Goal: Transaction & Acquisition: Purchase product/service

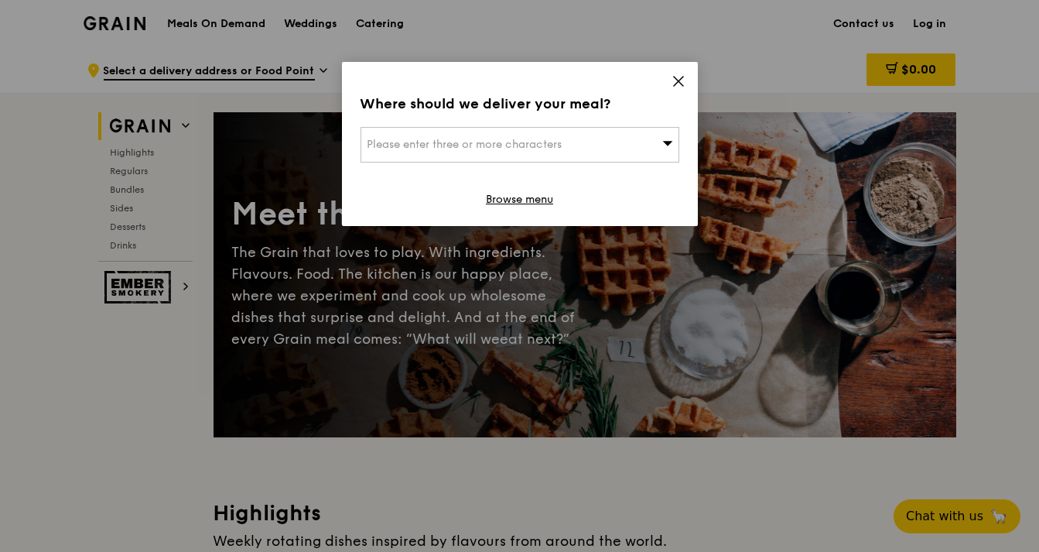
click at [601, 143] on div "Please enter three or more characters" at bounding box center [519, 145] width 319 height 36
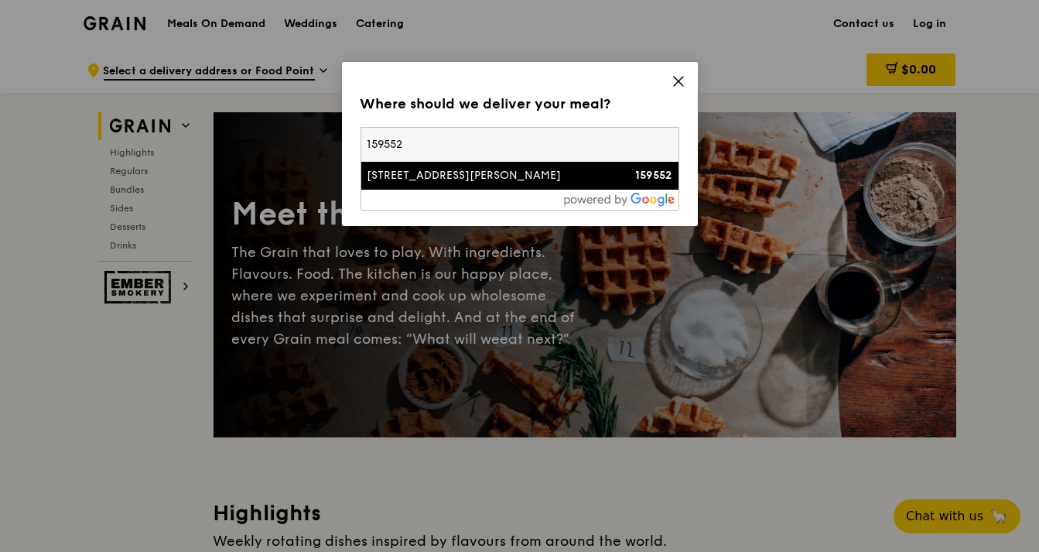
type input "159552"
click at [467, 179] on div "[STREET_ADDRESS][PERSON_NAME]" at bounding box center [481, 175] width 229 height 15
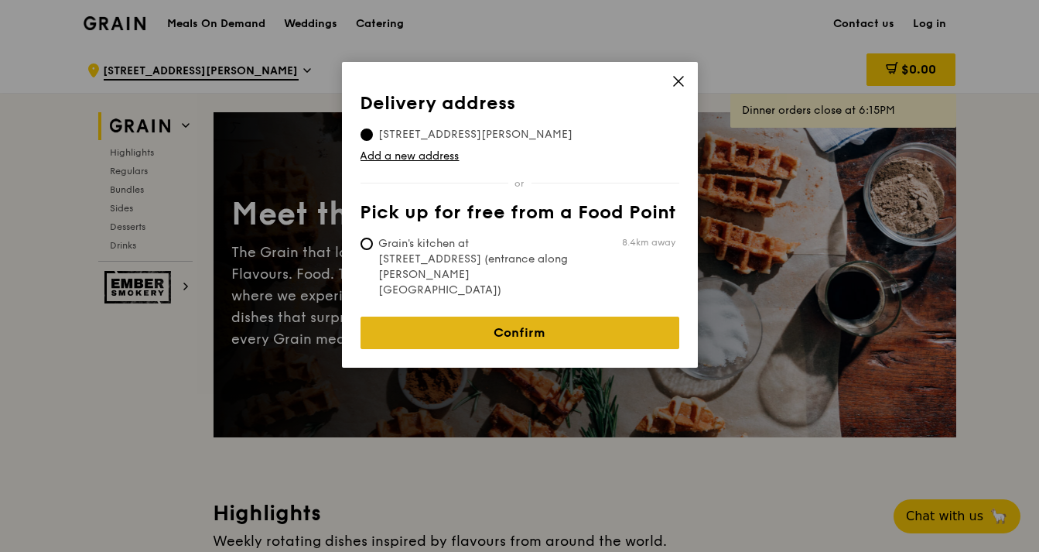
click at [498, 316] on link "Confirm" at bounding box center [519, 332] width 319 height 32
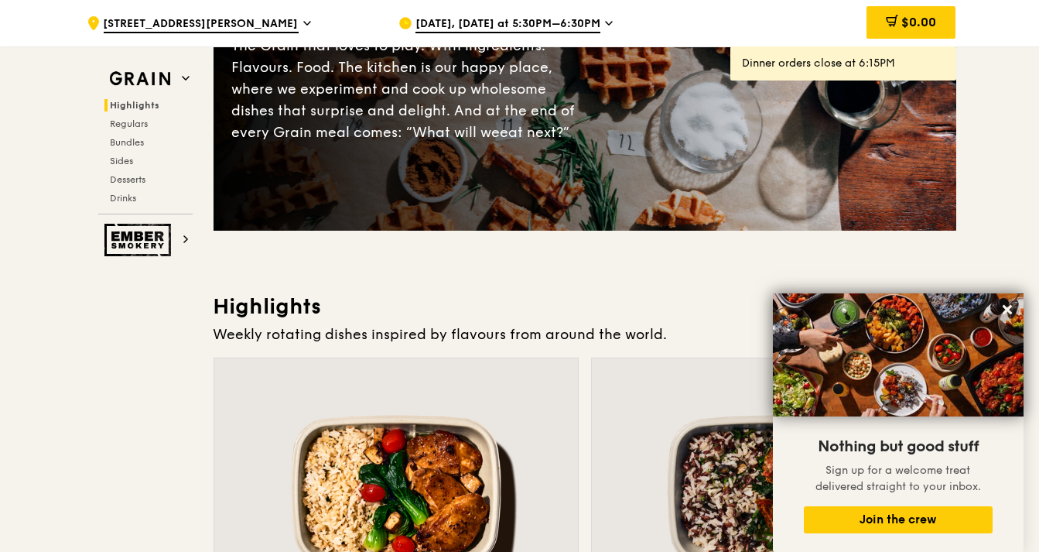
scroll to position [202, 0]
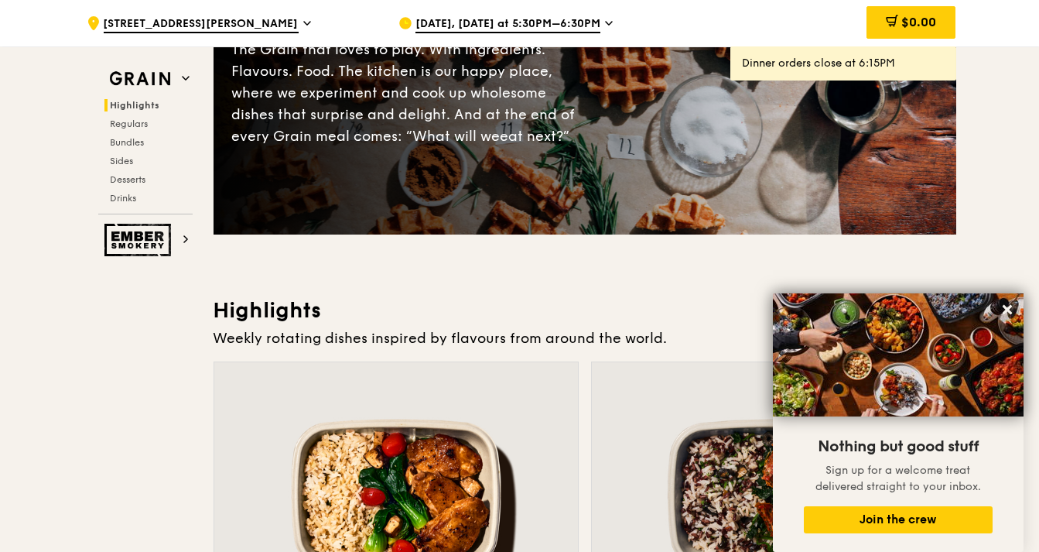
click at [606, 19] on icon at bounding box center [609, 23] width 8 height 14
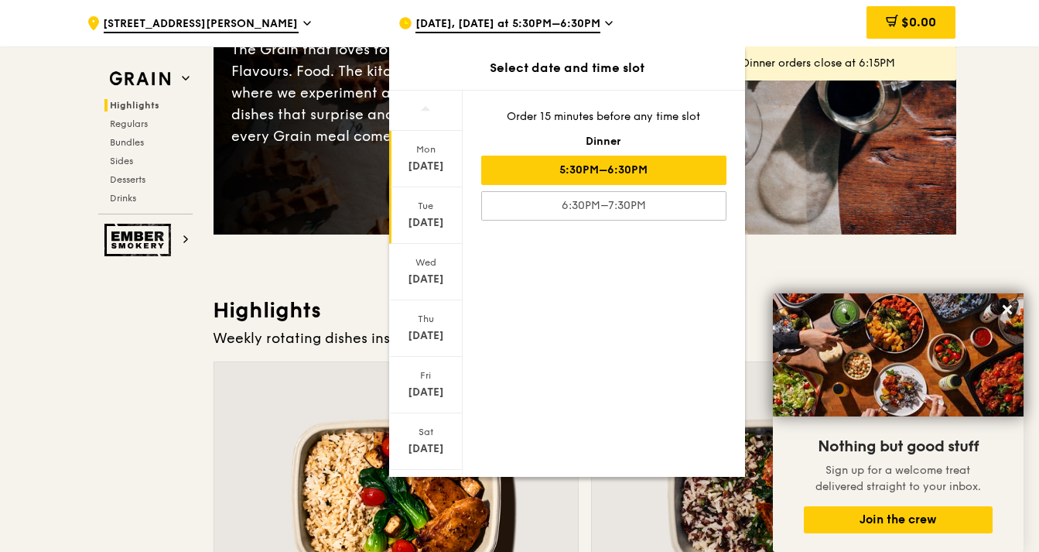
click at [436, 213] on div "[DATE]" at bounding box center [425, 215] width 73 height 56
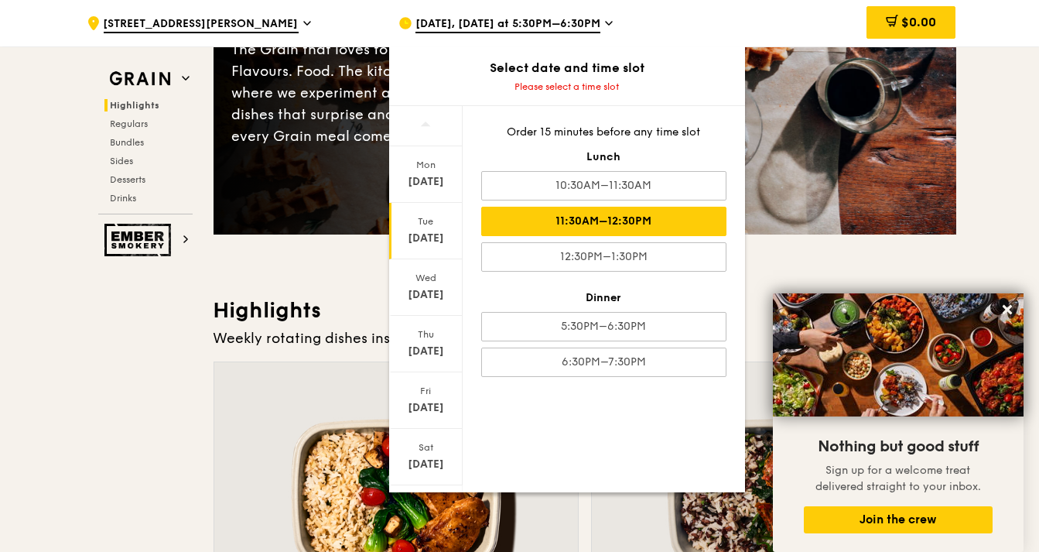
click at [539, 219] on div "11:30AM–12:30PM" at bounding box center [603, 221] width 245 height 29
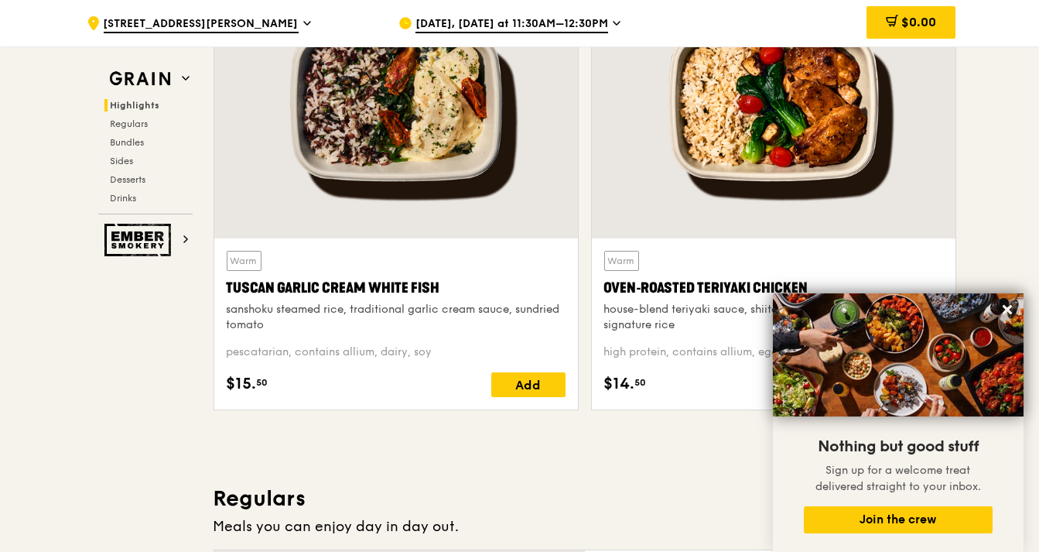
scroll to position [593, 0]
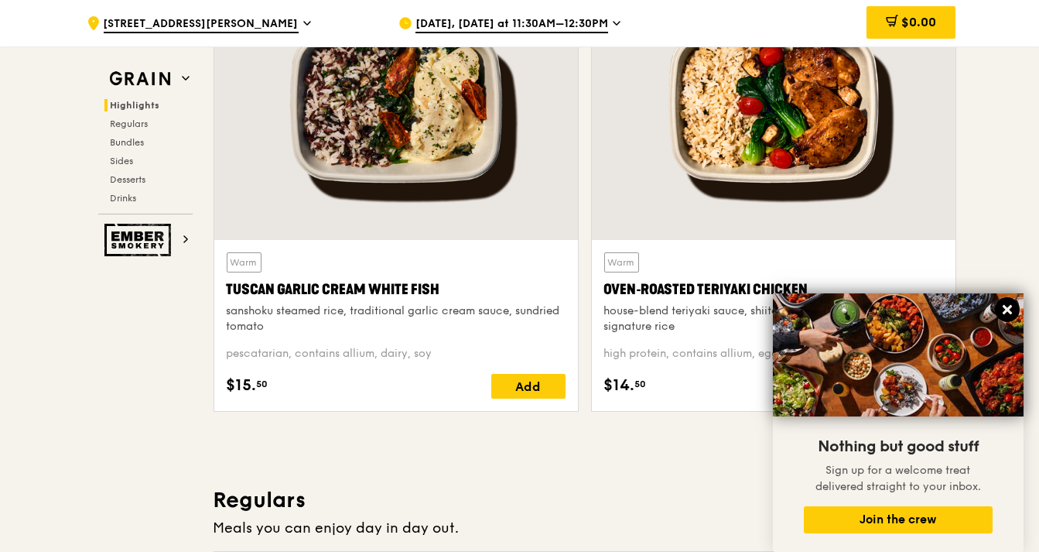
click at [1003, 307] on icon at bounding box center [1007, 309] width 9 height 9
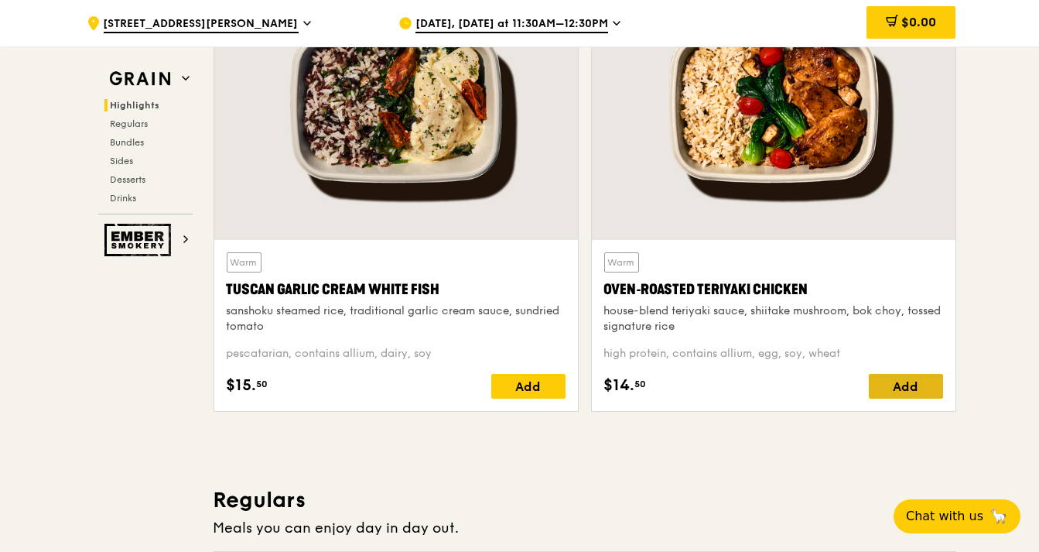
click at [902, 378] on div "Add" at bounding box center [906, 386] width 74 height 25
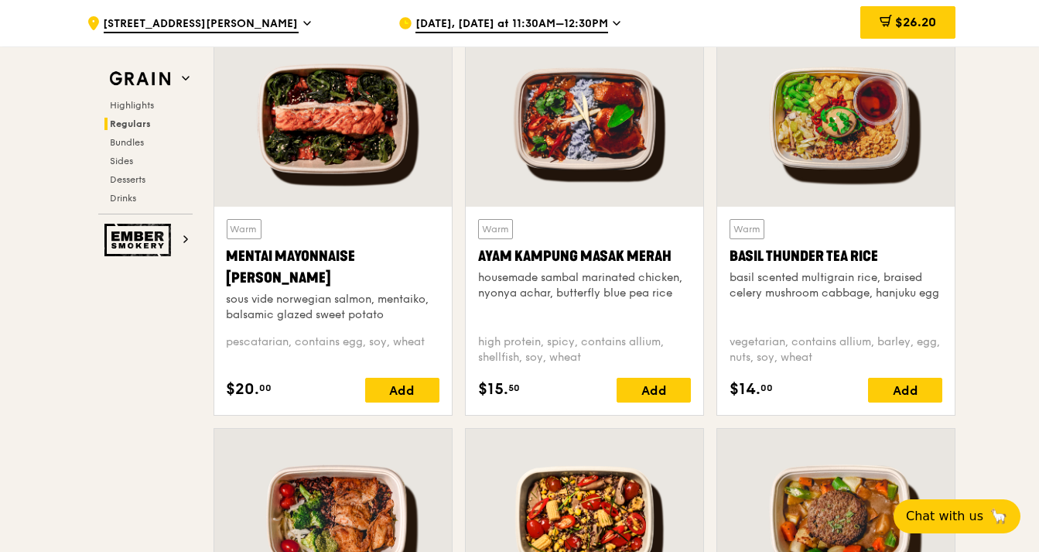
scroll to position [1403, 0]
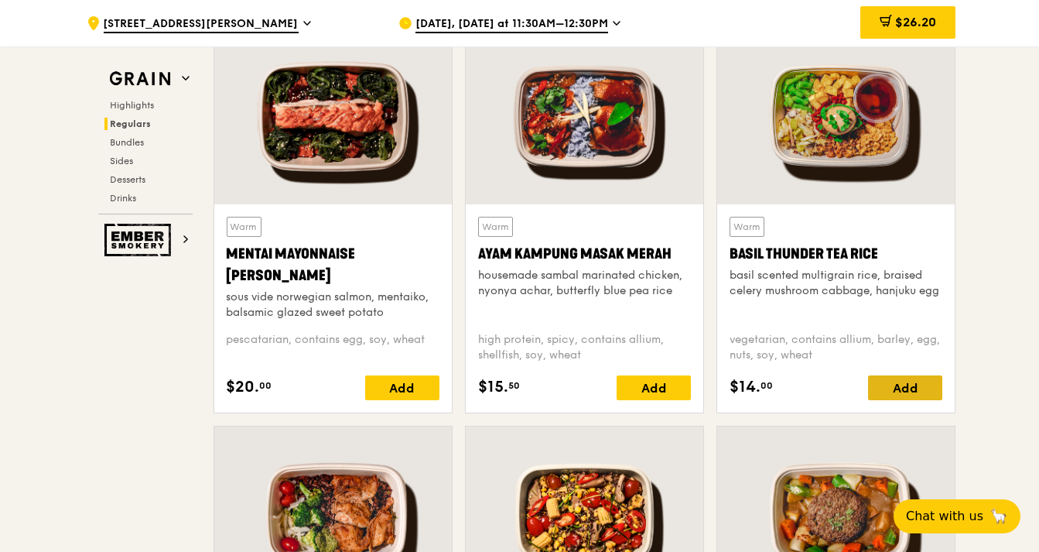
click at [913, 385] on div "Add" at bounding box center [905, 387] width 74 height 25
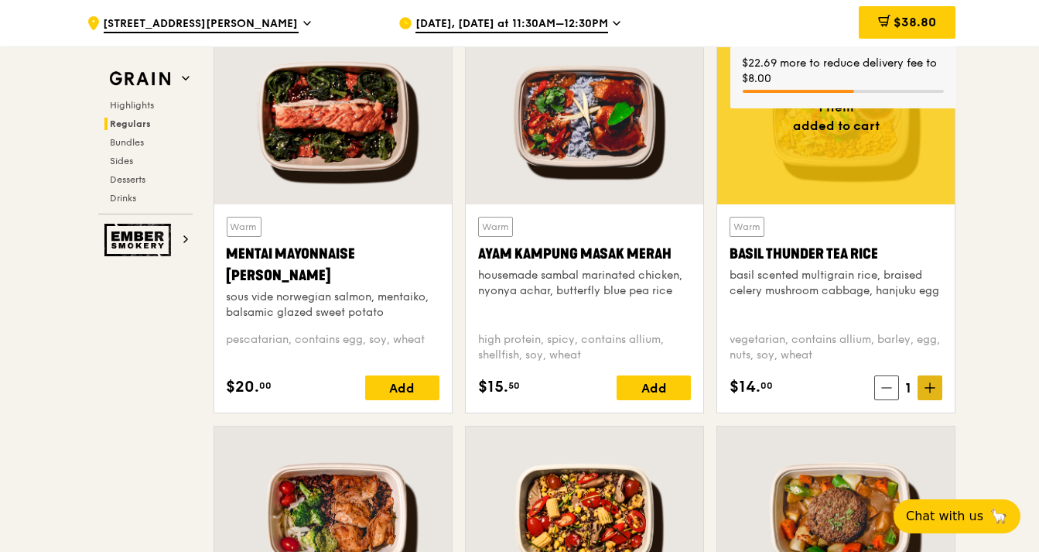
click at [928, 388] on icon at bounding box center [929, 388] width 9 height 0
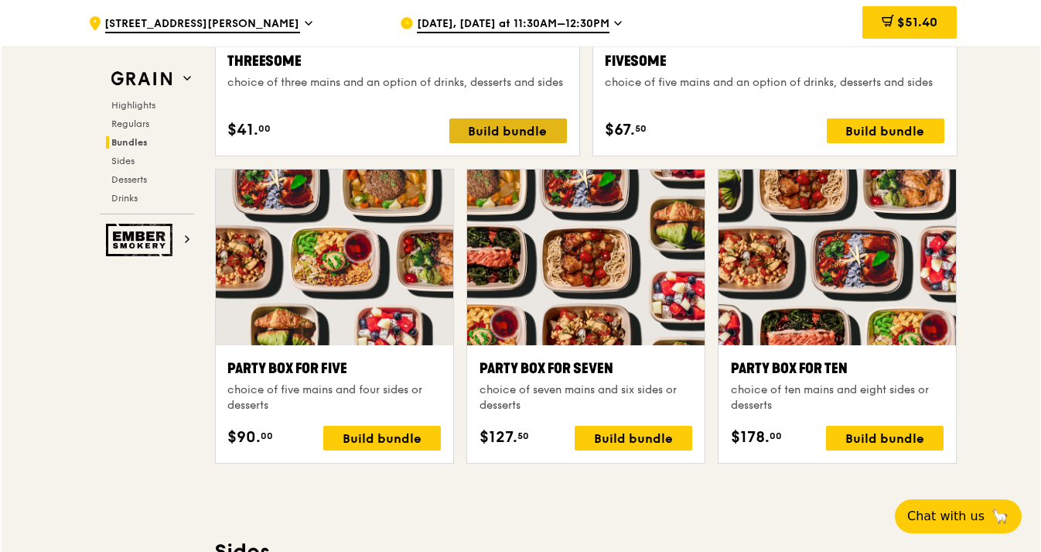
scroll to position [2974, 0]
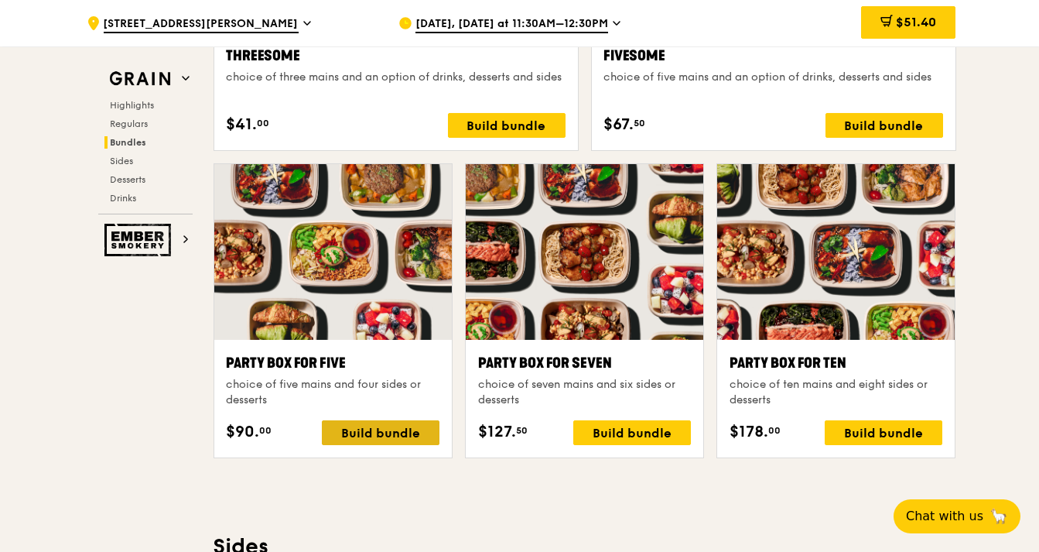
click at [404, 432] on div "Build bundle" at bounding box center [381, 432] width 118 height 25
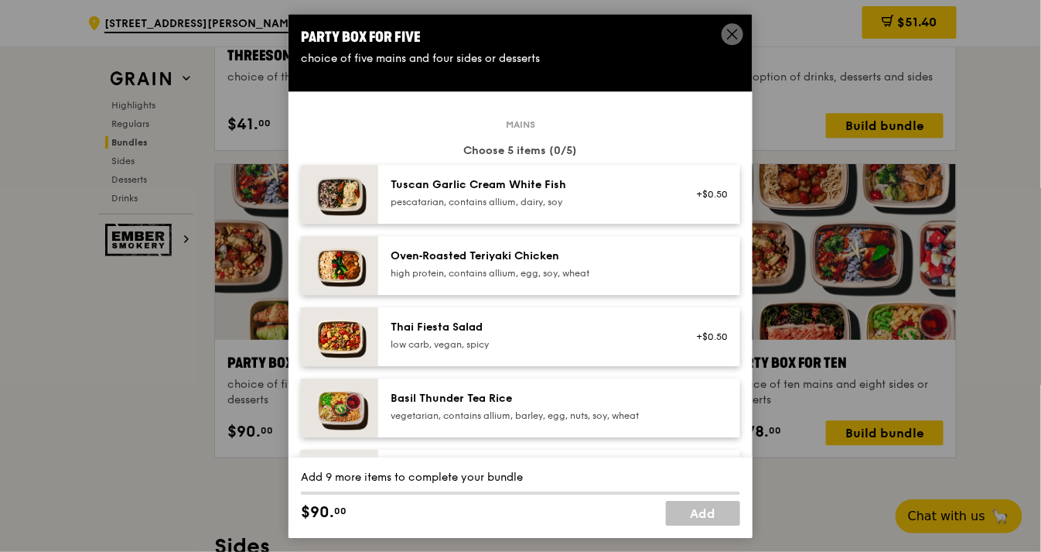
click at [655, 265] on div "Oven‑Roasted Teriyaki Chicken high protein, contains allium, egg, soy, wheat" at bounding box center [530, 263] width 278 height 31
click at [631, 272] on div "high protein, contains allium, egg, soy, wheat" at bounding box center [530, 273] width 278 height 12
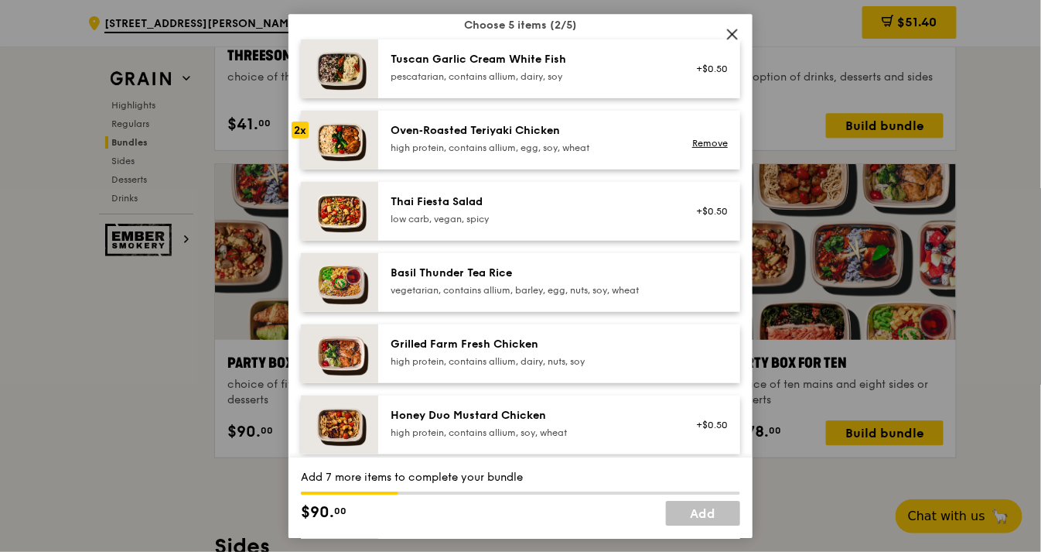
scroll to position [129, 0]
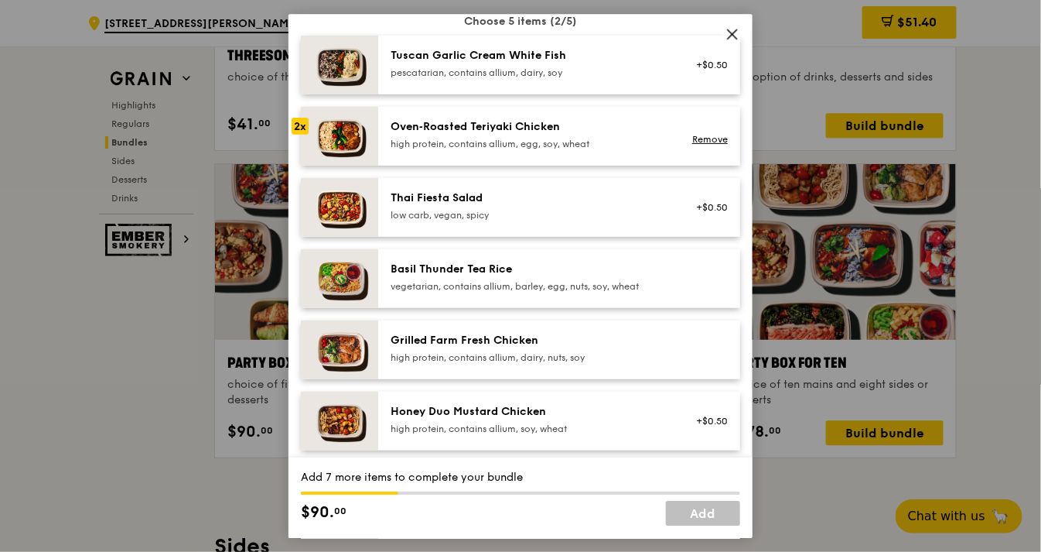
click at [631, 272] on div "Basil Thunder Tea Rice" at bounding box center [530, 268] width 278 height 15
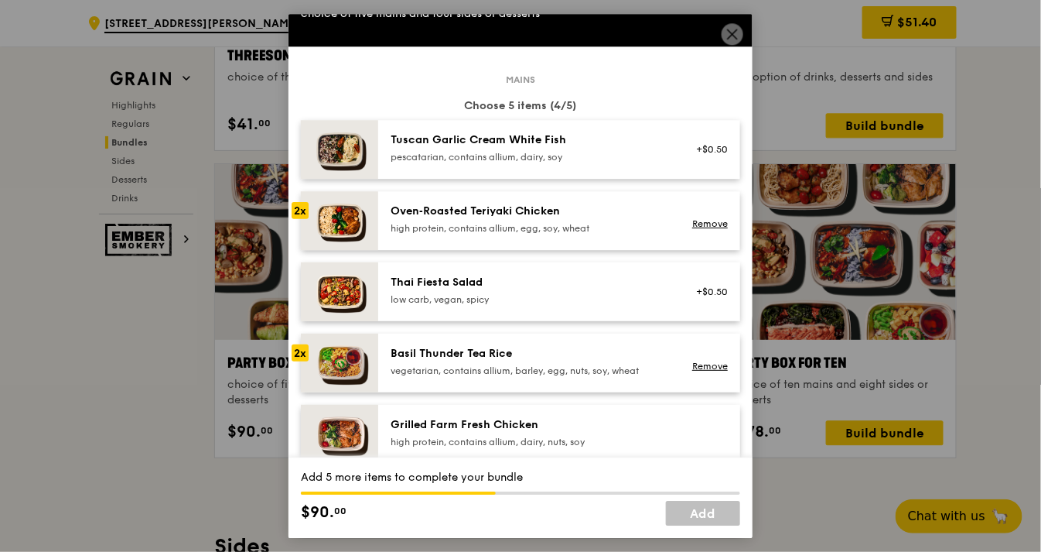
scroll to position [45, 0]
click at [582, 354] on div "Basil Thunder Tea Rice" at bounding box center [530, 353] width 278 height 15
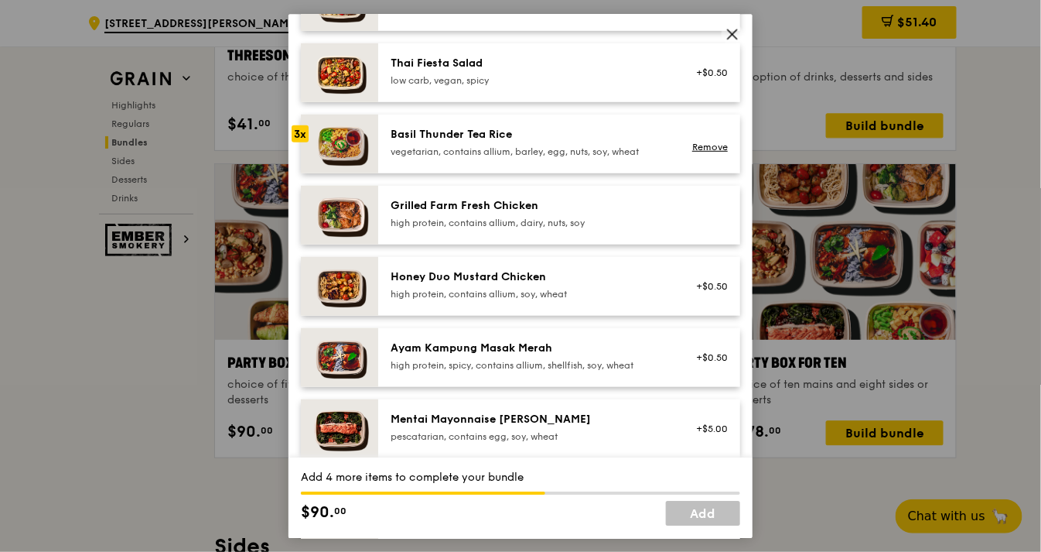
scroll to position [264, 0]
click at [582, 354] on div "Ayam Kampung Masak Merah" at bounding box center [530, 347] width 278 height 15
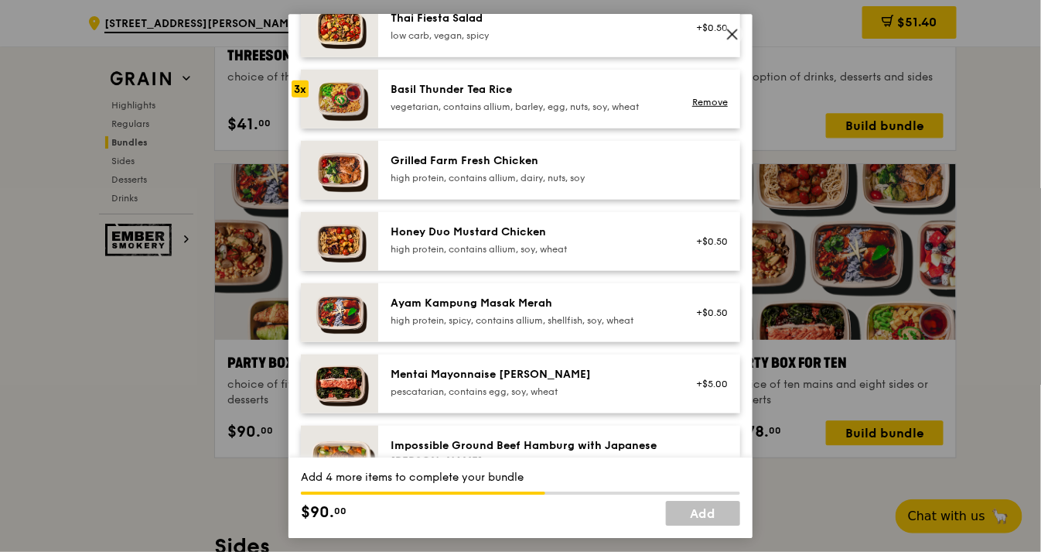
scroll to position [309, 0]
click at [555, 310] on div "Ayam Kampung Masak Merah high protein, spicy, contains allium, shellfish, soy, …" at bounding box center [530, 310] width 278 height 31
click at [606, 308] on div "Ayam Kampung Masak Merah" at bounding box center [530, 302] width 278 height 15
click at [658, 319] on div "high protein, spicy, contains allium, shellfish, soy, wheat" at bounding box center [530, 319] width 278 height 12
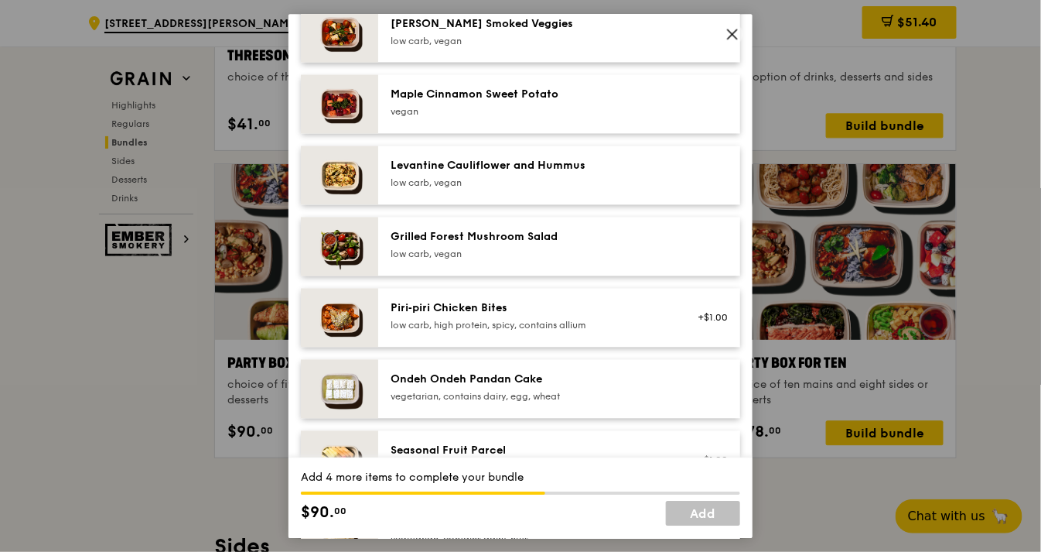
scroll to position [834, 0]
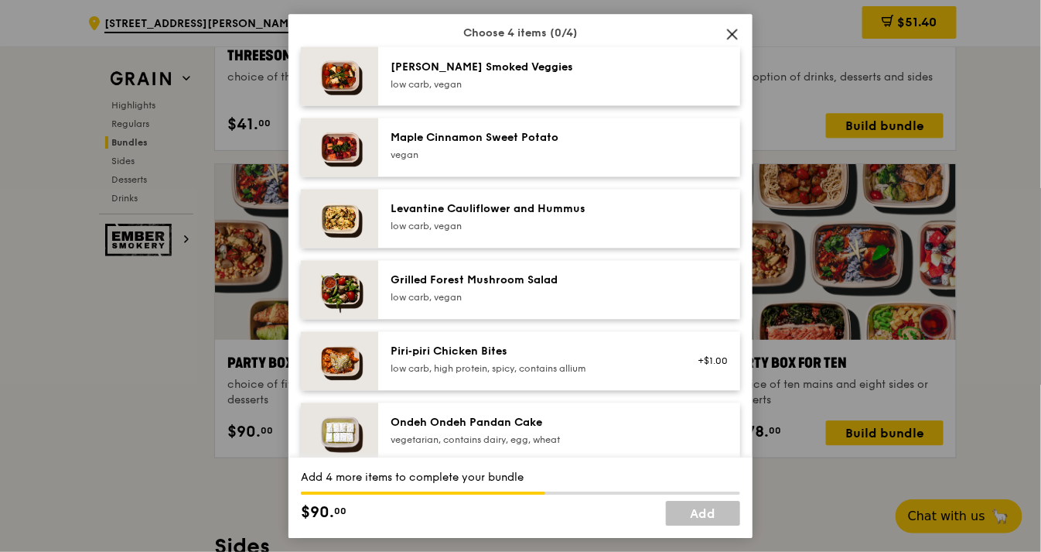
click at [729, 28] on icon at bounding box center [733, 34] width 14 height 14
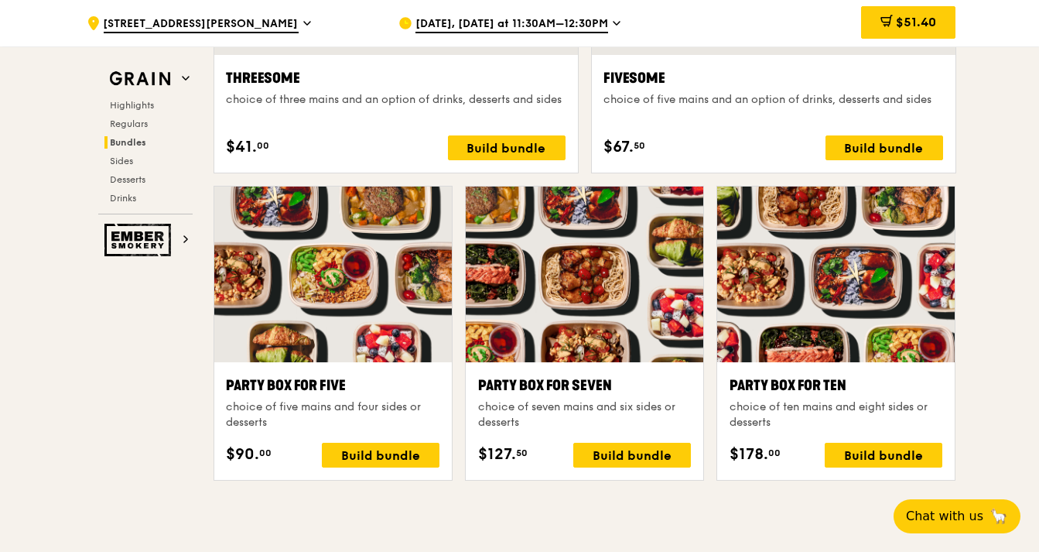
scroll to position [2947, 0]
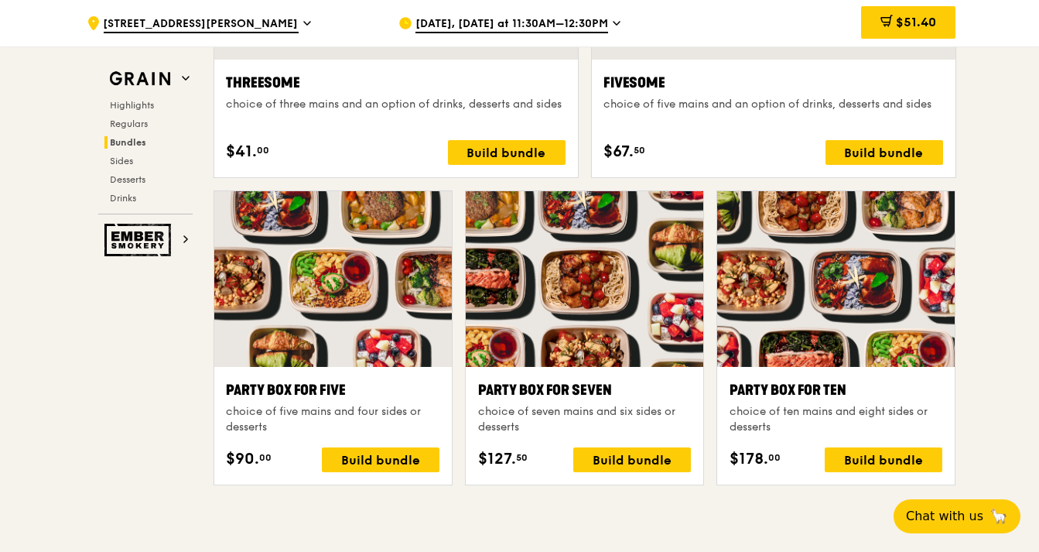
drag, startPoint x: 879, startPoint y: 20, endPoint x: 891, endPoint y: 28, distance: 14.6
click at [891, 28] on div "$51.40" at bounding box center [908, 22] width 94 height 32
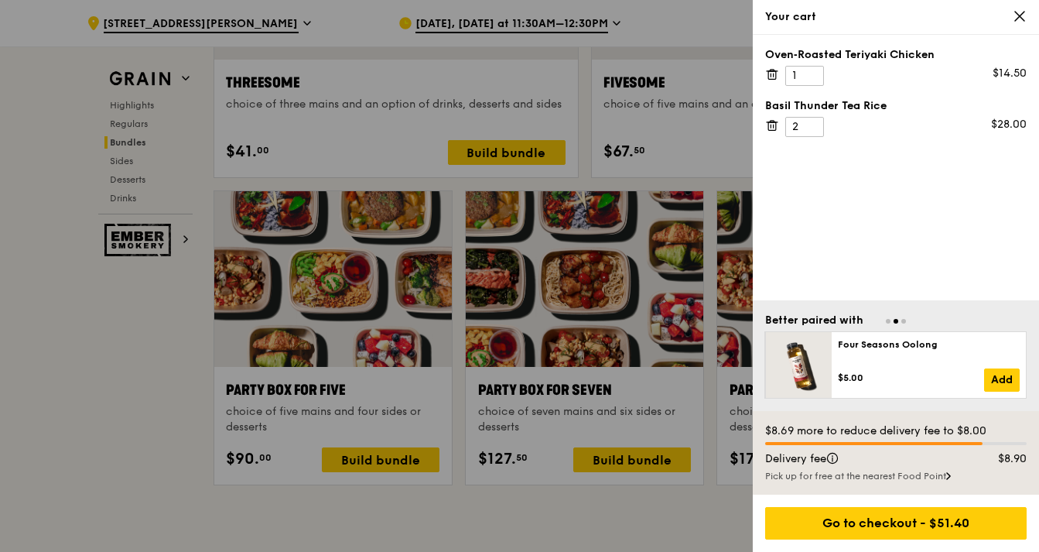
click at [770, 74] on icon at bounding box center [770, 74] width 0 height 3
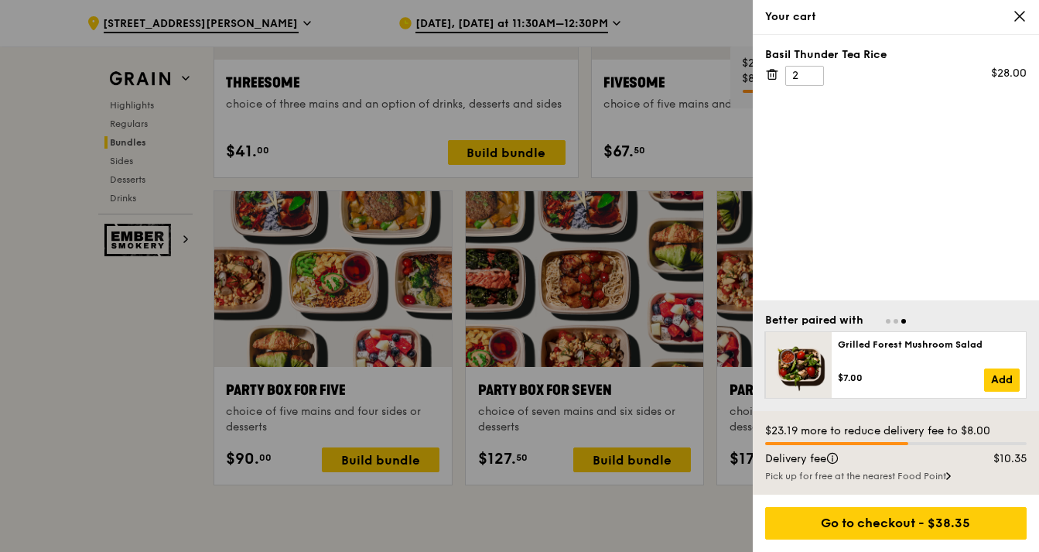
click at [774, 73] on icon at bounding box center [774, 74] width 0 height 3
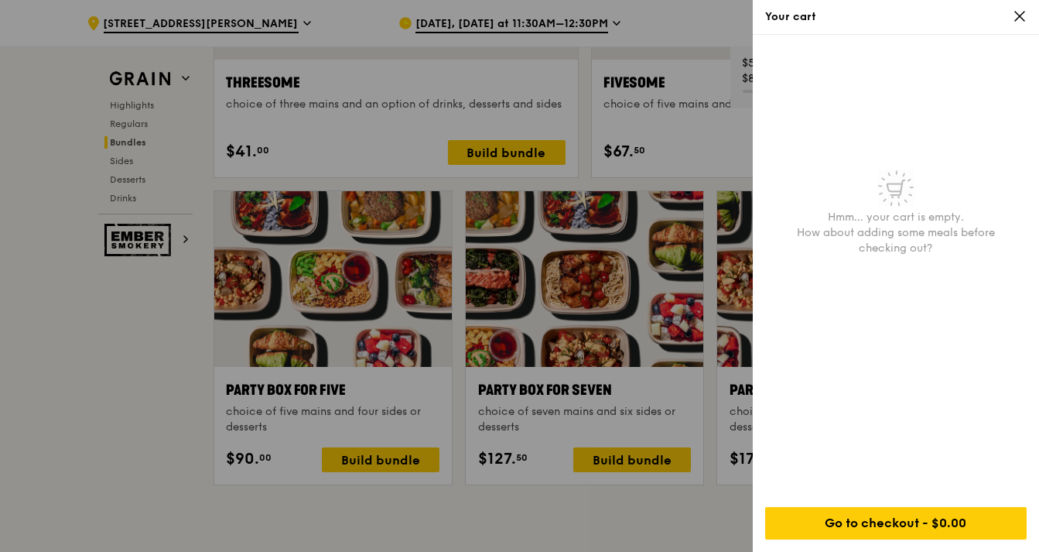
click at [1019, 22] on icon at bounding box center [1020, 16] width 14 height 14
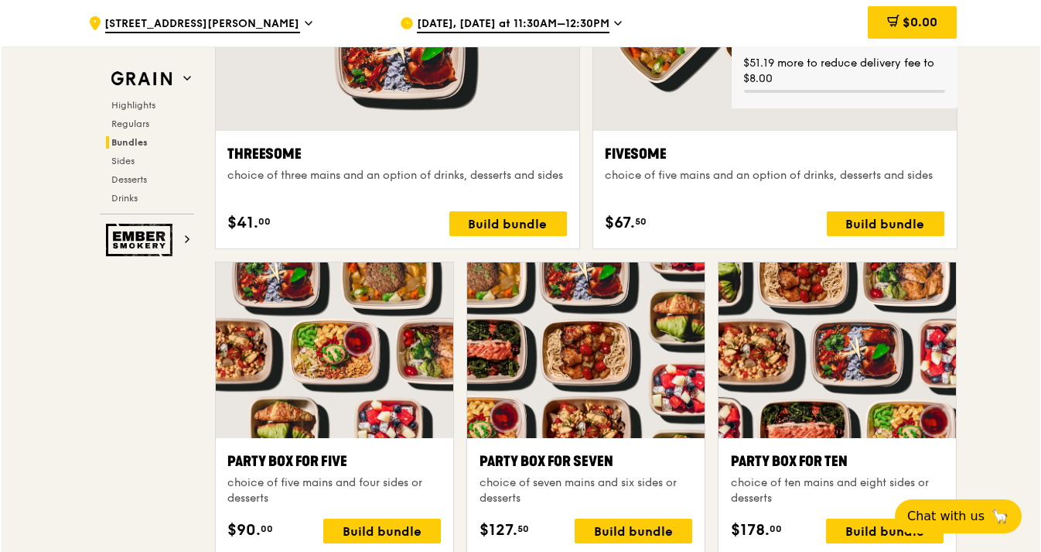
scroll to position [2867, 0]
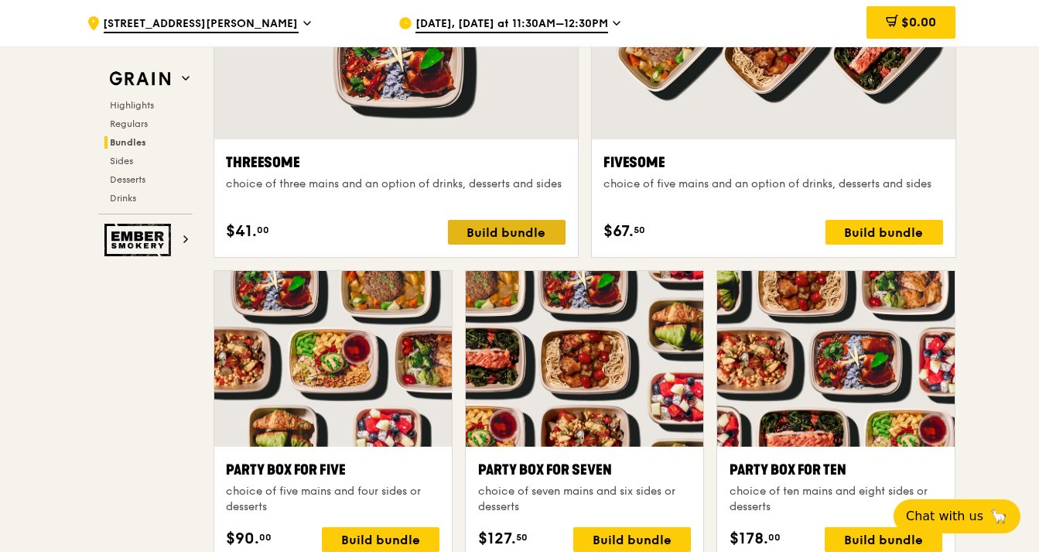
click at [534, 232] on div "Build bundle" at bounding box center [507, 232] width 118 height 25
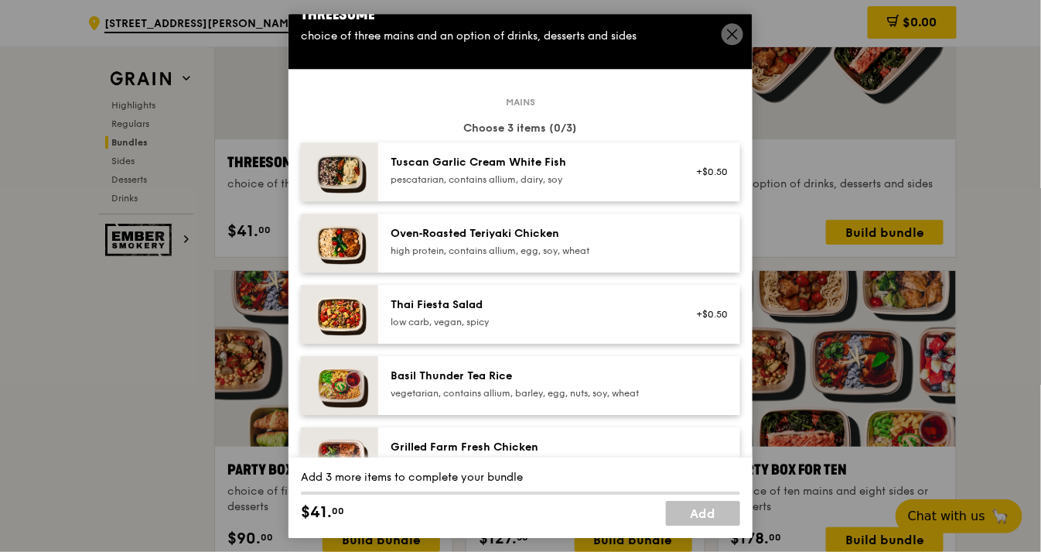
scroll to position [26, 0]
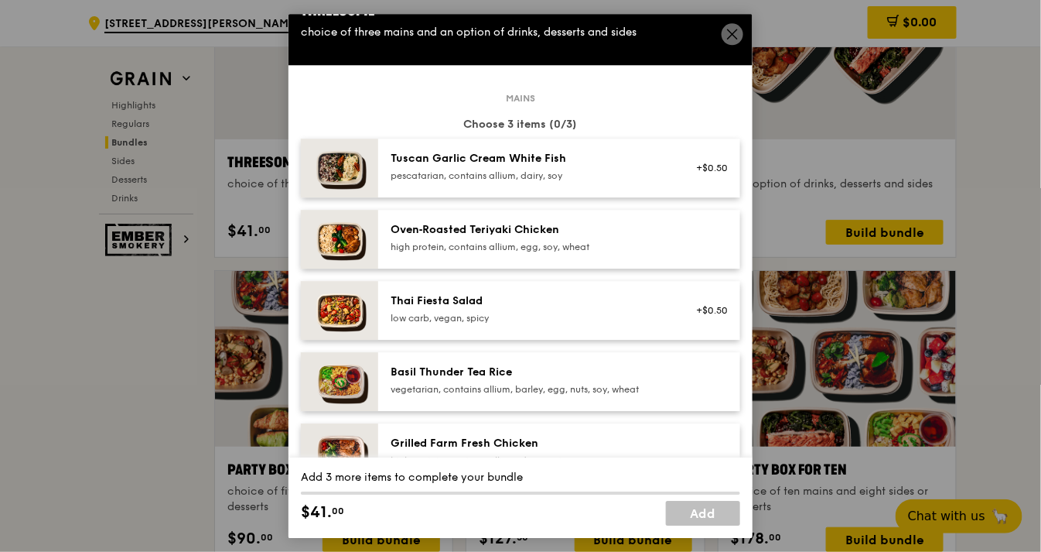
click at [534, 169] on div "pescatarian, contains allium, dairy, soy" at bounding box center [530, 175] width 278 height 12
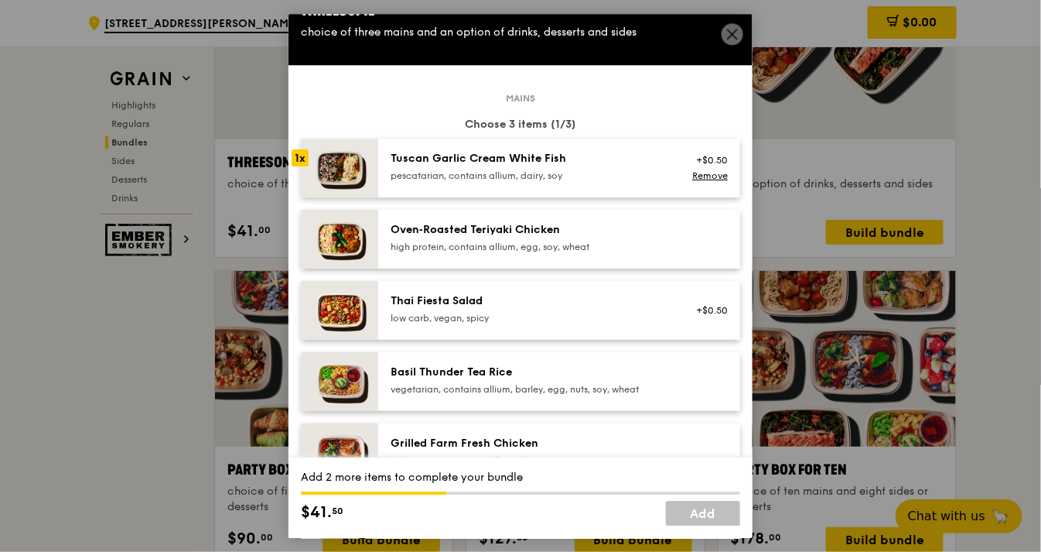
click at [523, 227] on div "Oven‑Roasted Teriyaki Chicken" at bounding box center [530, 229] width 278 height 15
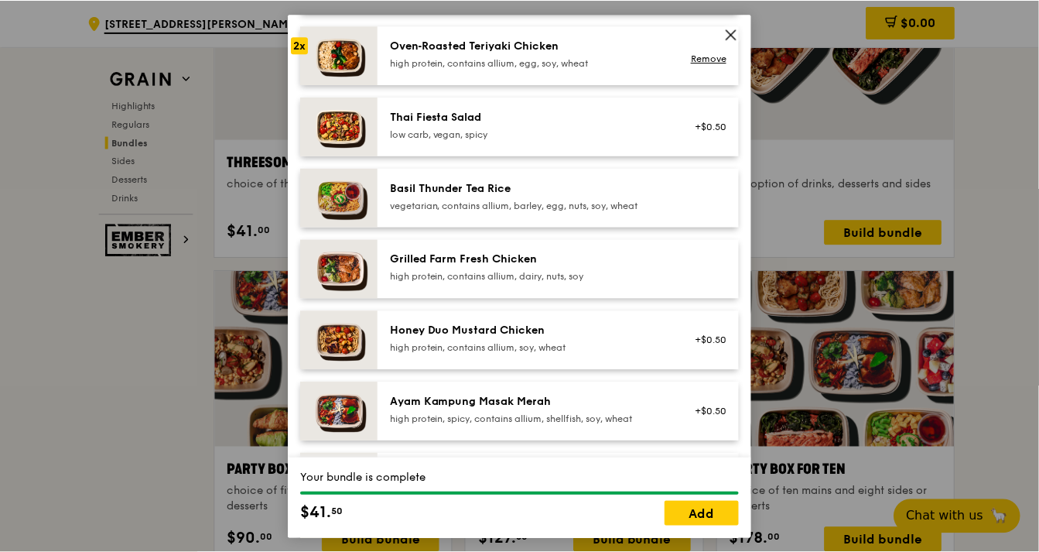
scroll to position [210, 0]
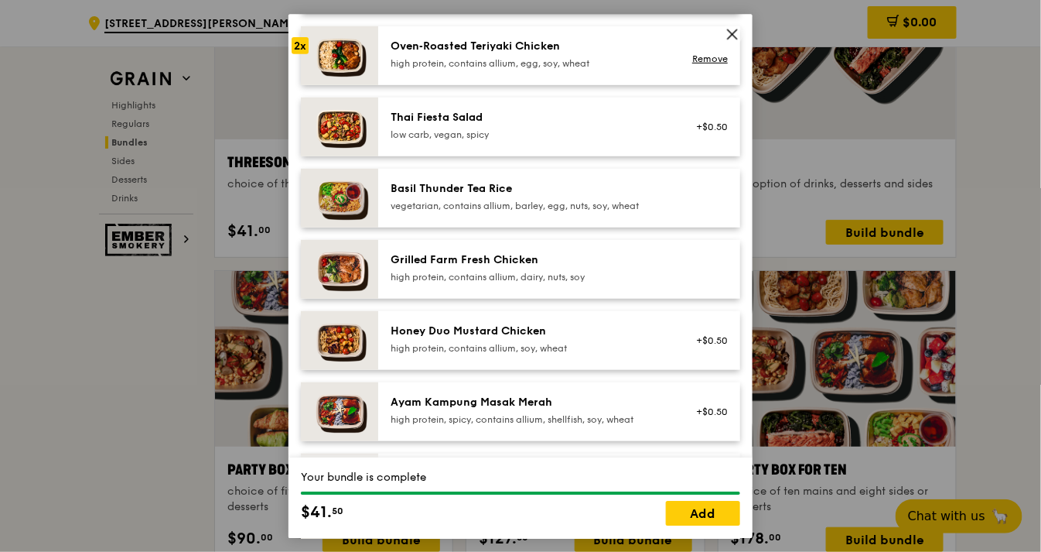
click at [732, 28] on icon at bounding box center [733, 34] width 14 height 14
click at [733, 34] on icon at bounding box center [733, 34] width 14 height 14
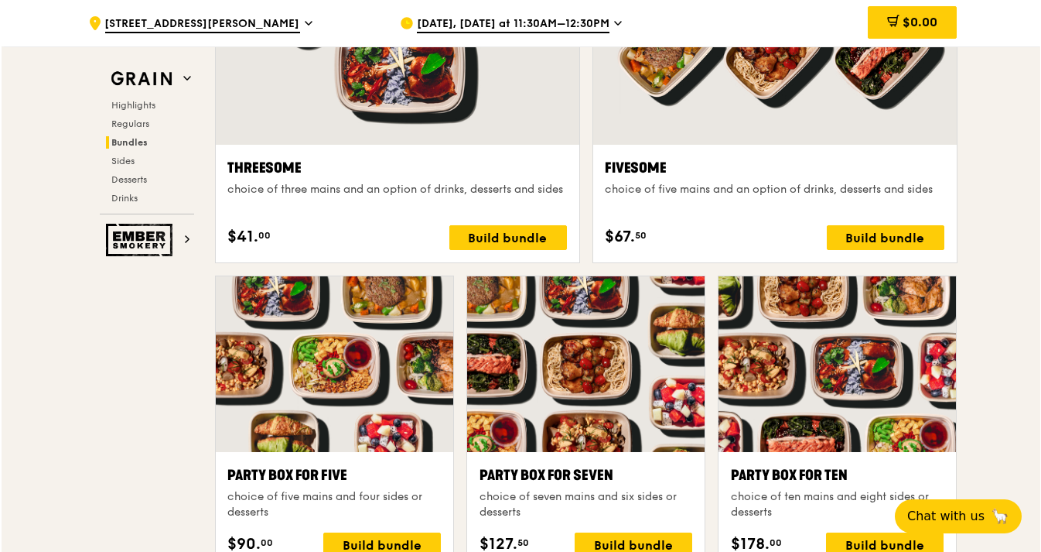
scroll to position [2945, 0]
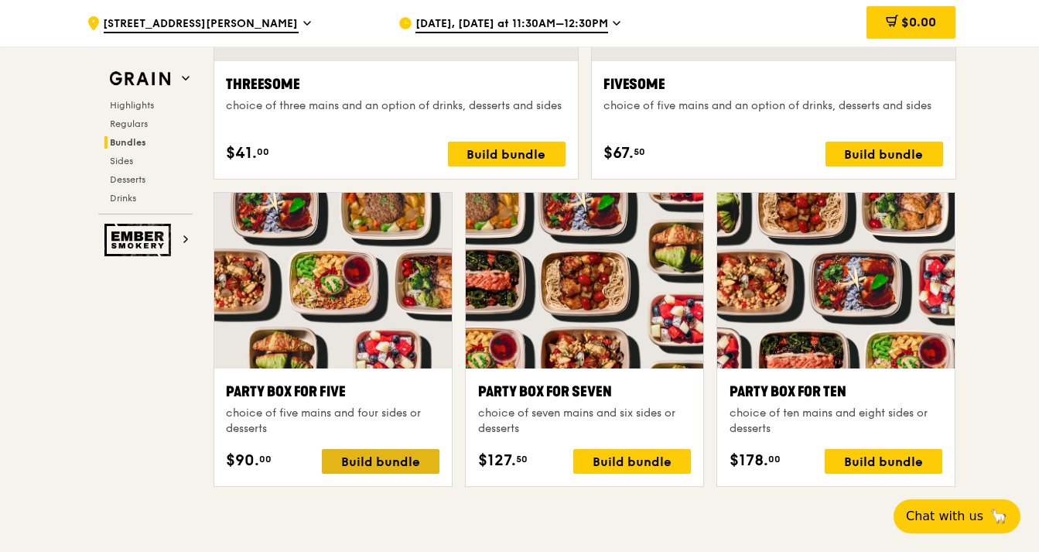
click at [407, 456] on div "Build bundle" at bounding box center [381, 461] width 118 height 25
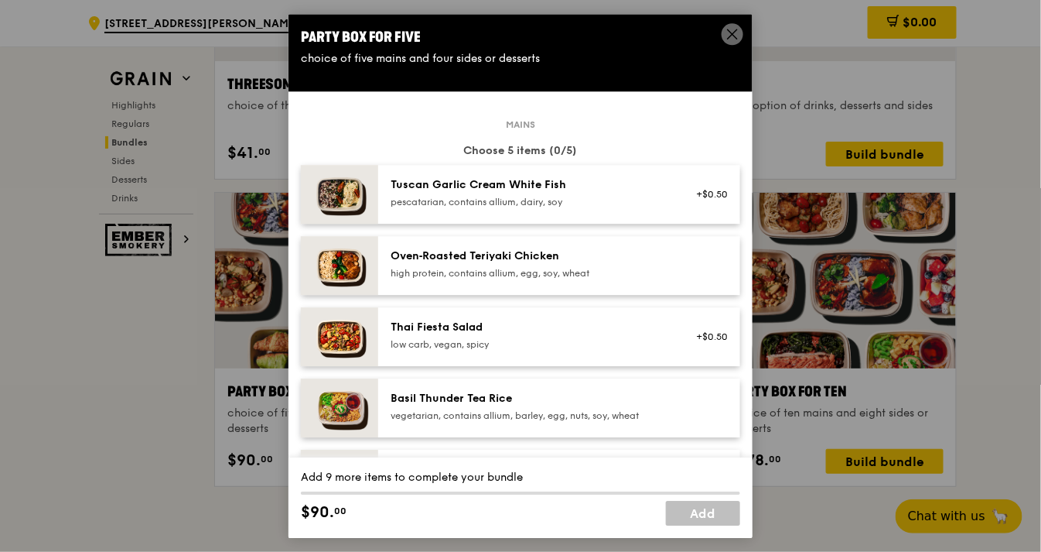
click at [732, 37] on icon at bounding box center [733, 34] width 14 height 14
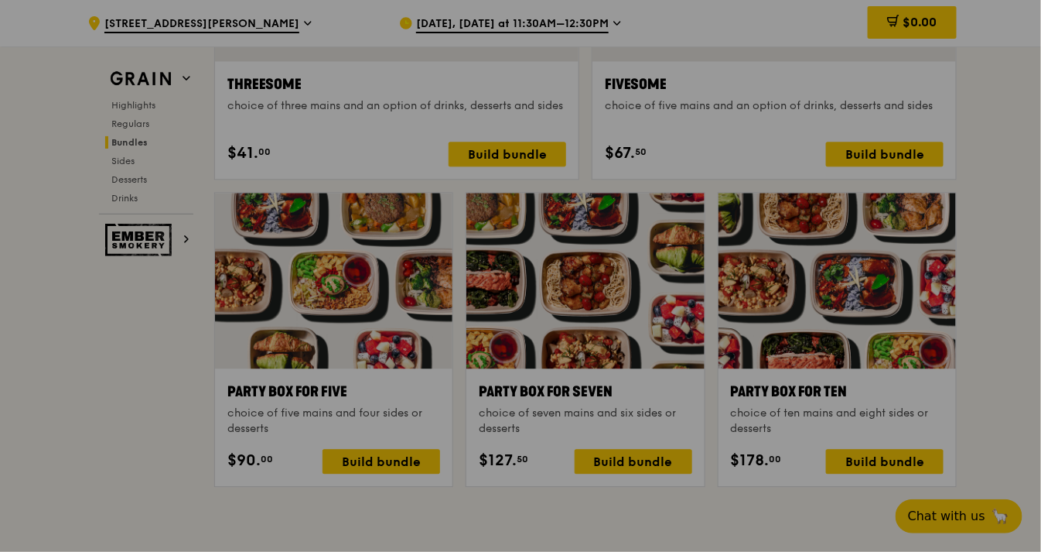
scroll to position [2944, 0]
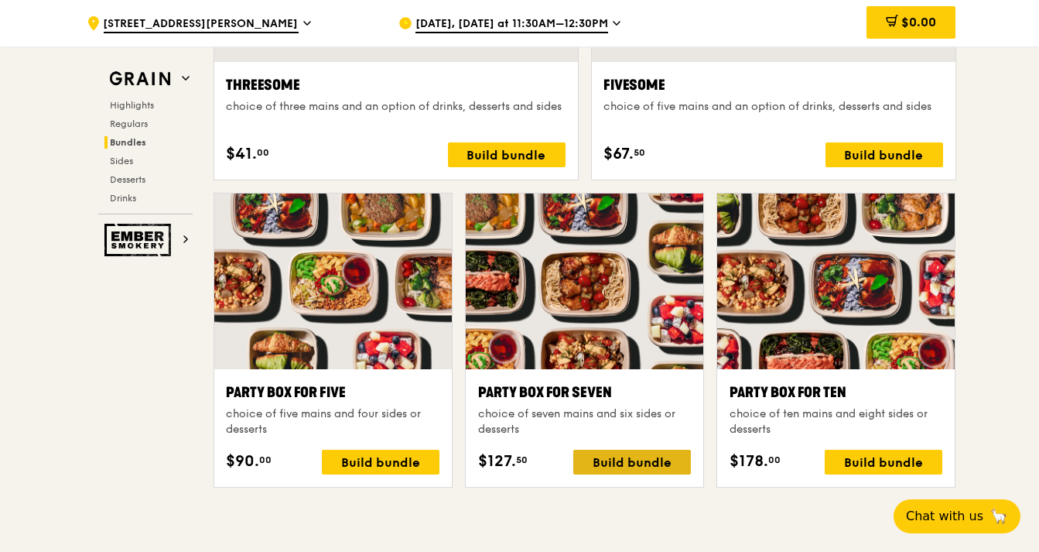
click at [640, 460] on div "Build bundle" at bounding box center [632, 461] width 118 height 25
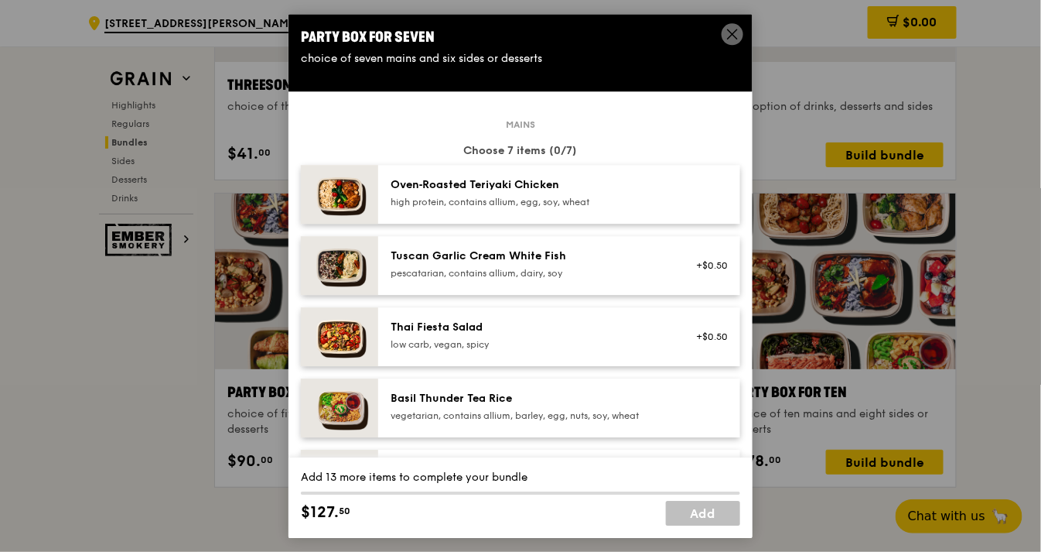
click at [620, 190] on div "Oven‑Roasted Teriyaki Chicken" at bounding box center [530, 184] width 278 height 15
click at [604, 264] on div "Tuscan Garlic Cream White Fish pescatarian, contains allium, dairy, soy" at bounding box center [530, 263] width 278 height 31
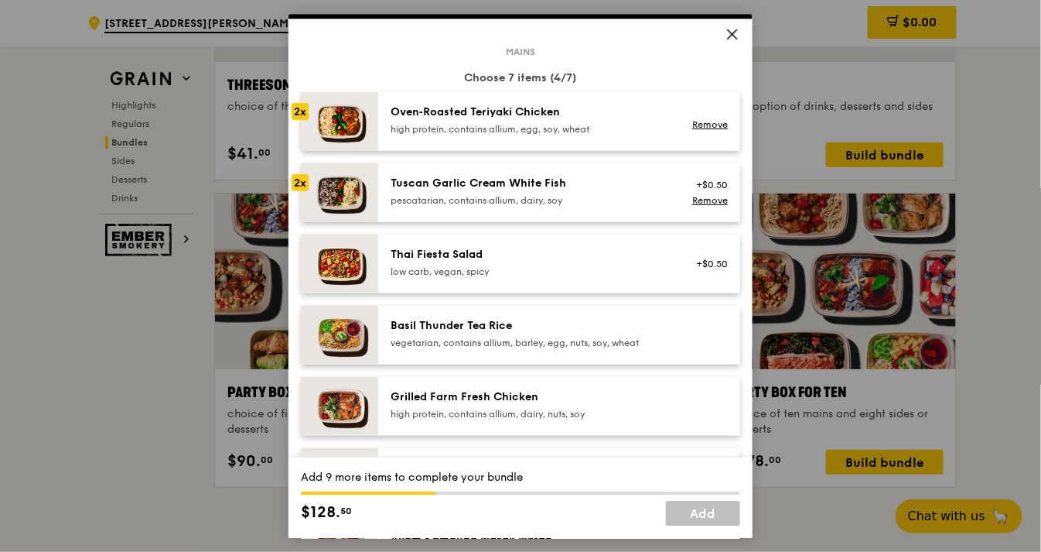
scroll to position [74, 0]
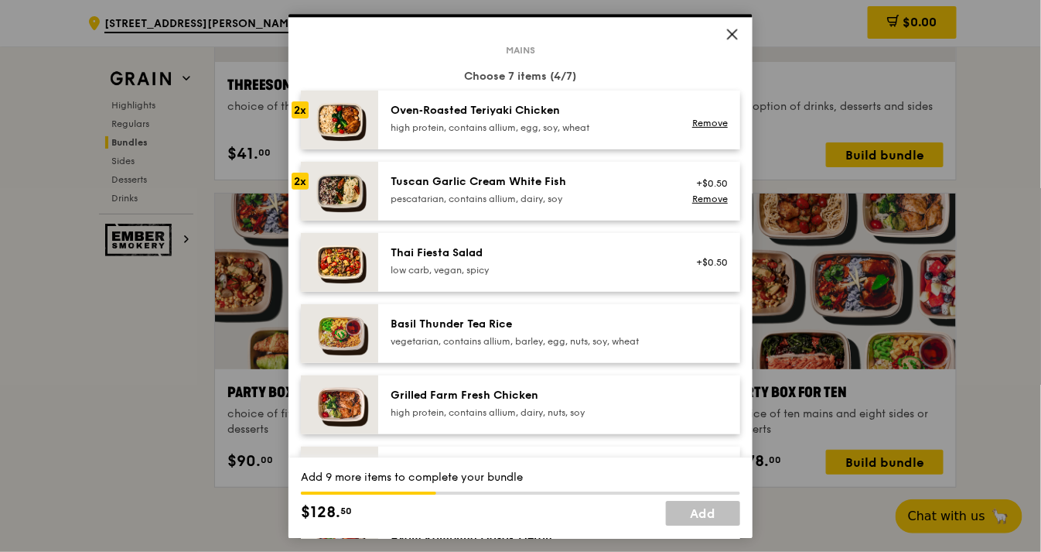
click at [583, 328] on div "Basil Thunder Tea Rice" at bounding box center [530, 323] width 278 height 15
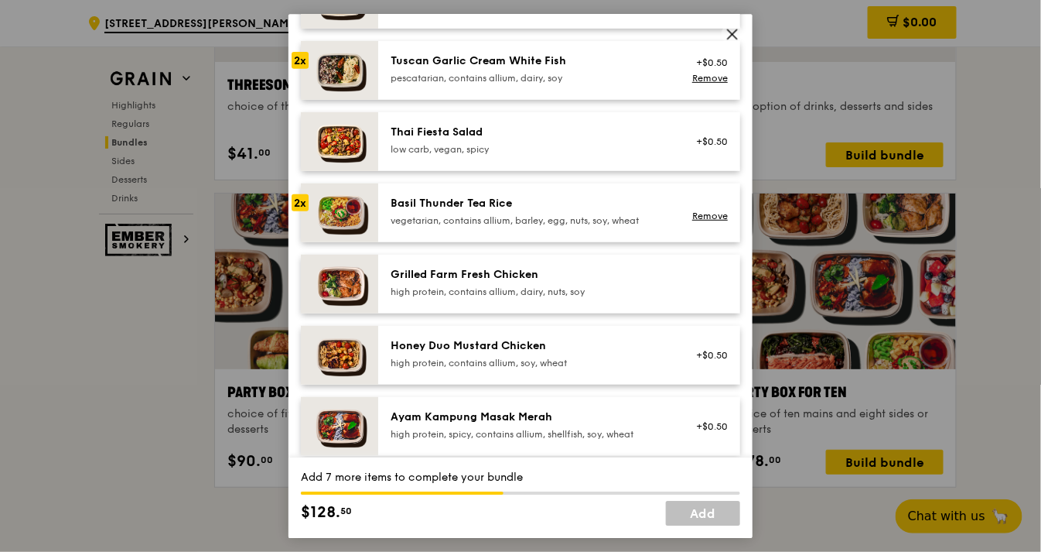
scroll to position [238, 0]
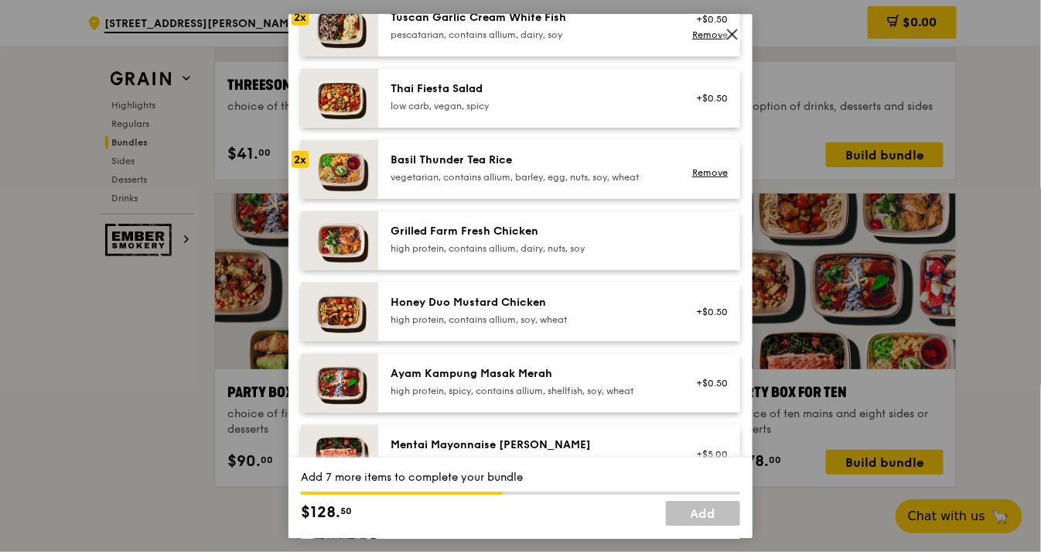
click at [566, 377] on div "Ayam Kampung Masak Merah" at bounding box center [530, 373] width 278 height 15
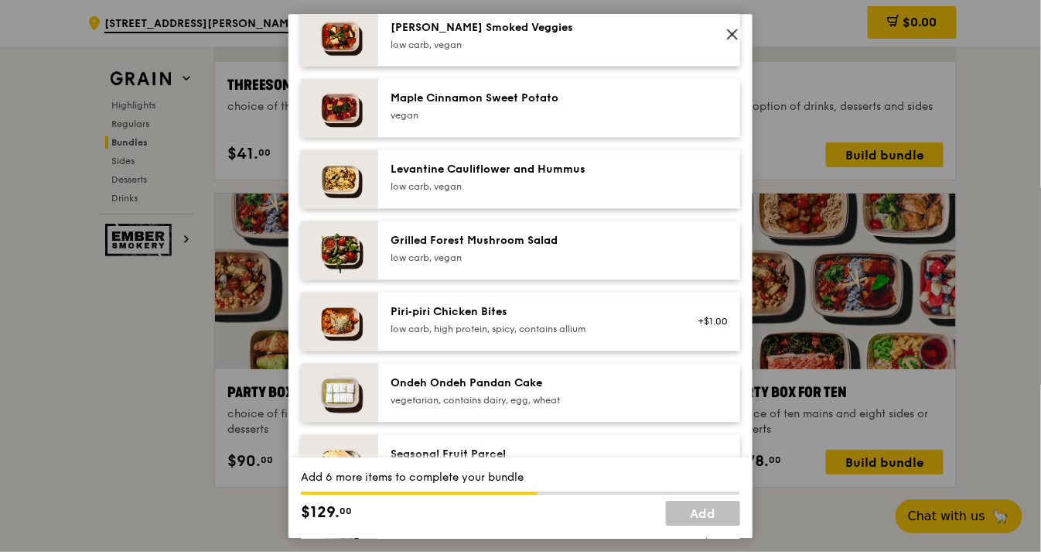
scroll to position [877, 0]
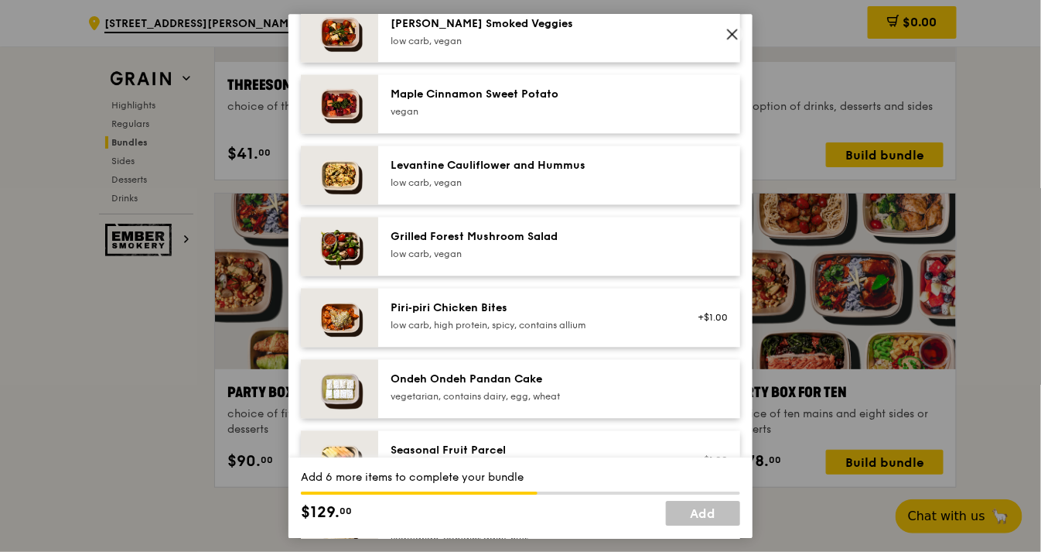
click at [566, 377] on div "Ondeh Ondeh Pandan Cake" at bounding box center [530, 378] width 278 height 15
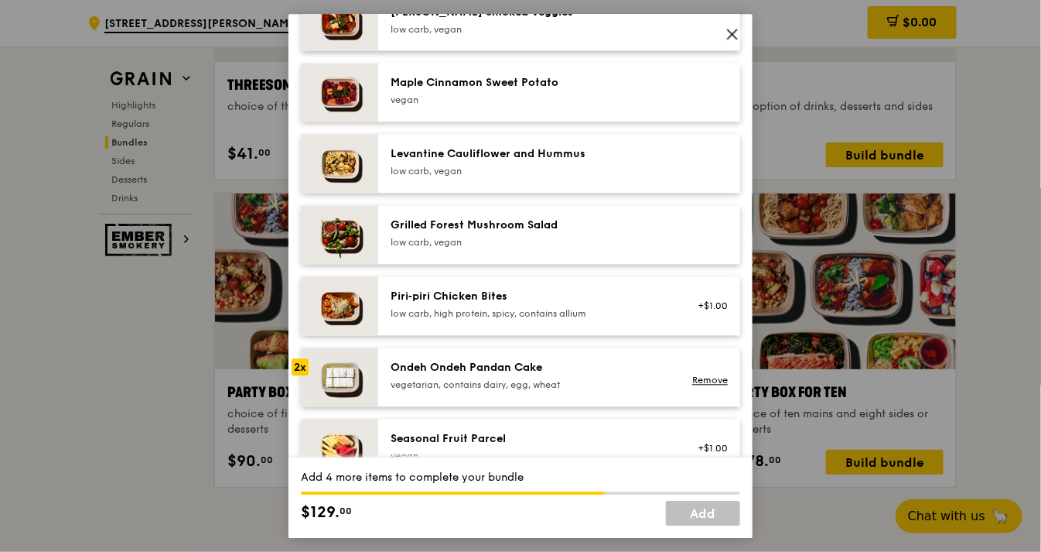
scroll to position [889, 0]
click at [583, 227] on div "Grilled Forest Mushroom Salad" at bounding box center [530, 224] width 278 height 15
click at [602, 155] on div "Levantine Cauliflower and Hummus" at bounding box center [530, 153] width 278 height 15
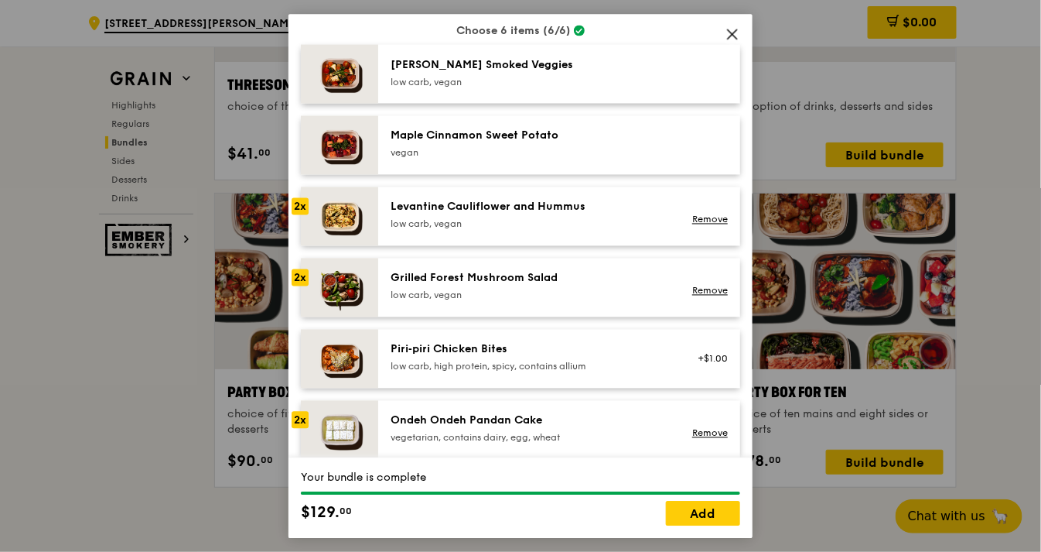
scroll to position [823, 0]
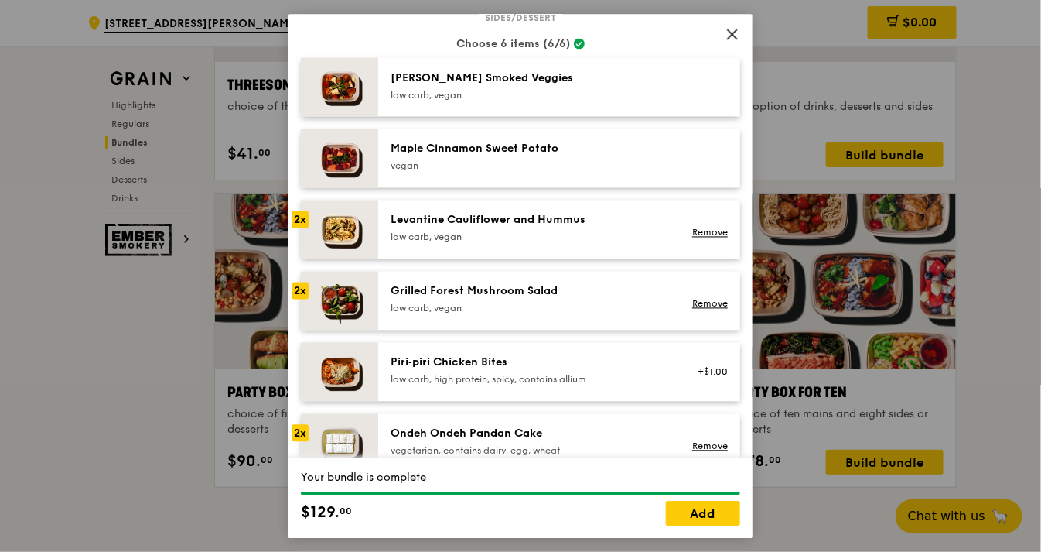
click at [585, 155] on div "Maple Cinnamon Sweet Potato [GEOGRAPHIC_DATA]" at bounding box center [530, 156] width 278 height 31
click at [694, 302] on link "Remove" at bounding box center [710, 303] width 36 height 11
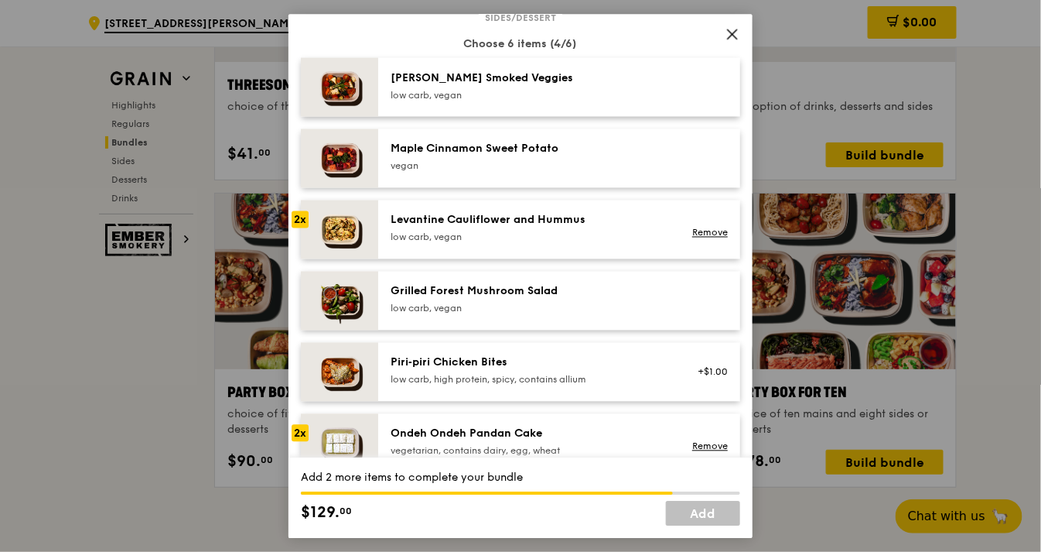
click at [683, 77] on div at bounding box center [708, 87] width 60 height 34
click at [654, 298] on div "Grilled Forest Mushroom Salad low carb, vegan" at bounding box center [530, 298] width 278 height 31
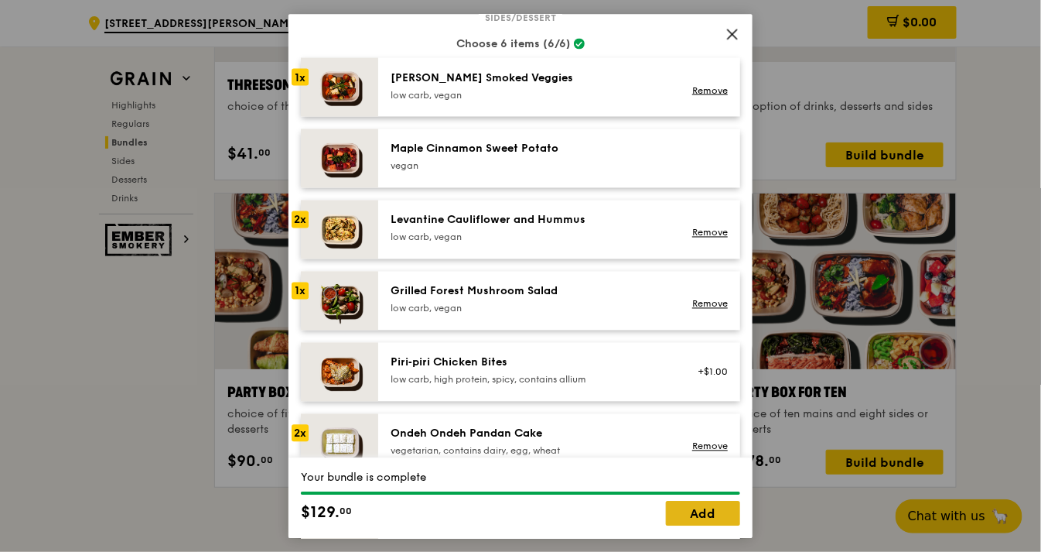
click at [694, 508] on link "Add" at bounding box center [703, 513] width 74 height 25
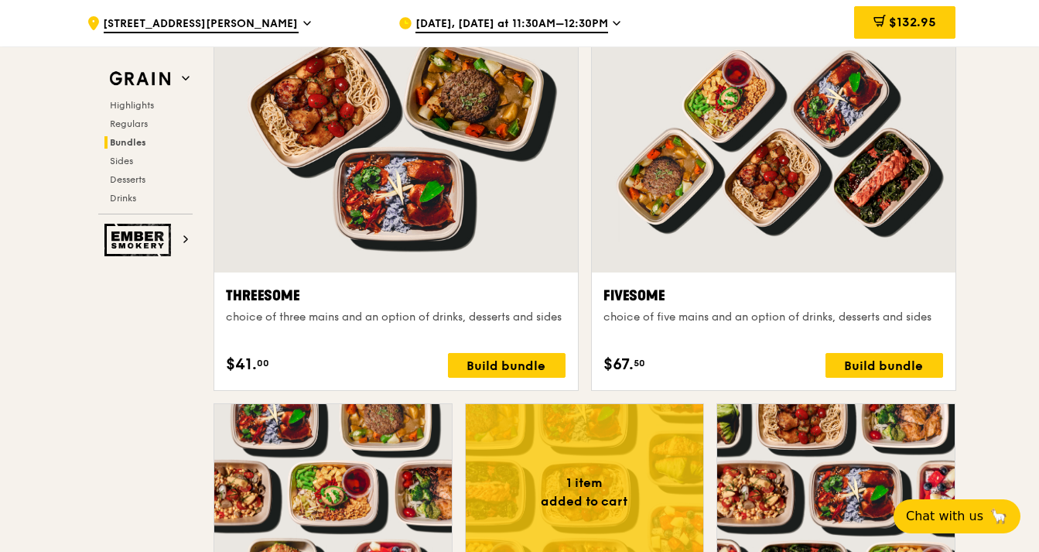
scroll to position [2742, 0]
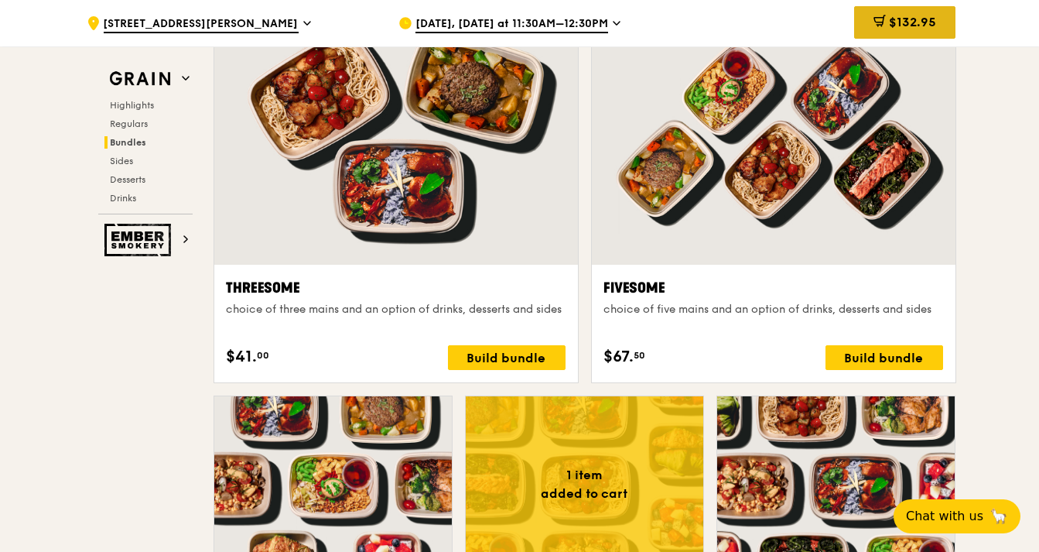
click at [917, 24] on span "$132.95" at bounding box center [912, 22] width 47 height 15
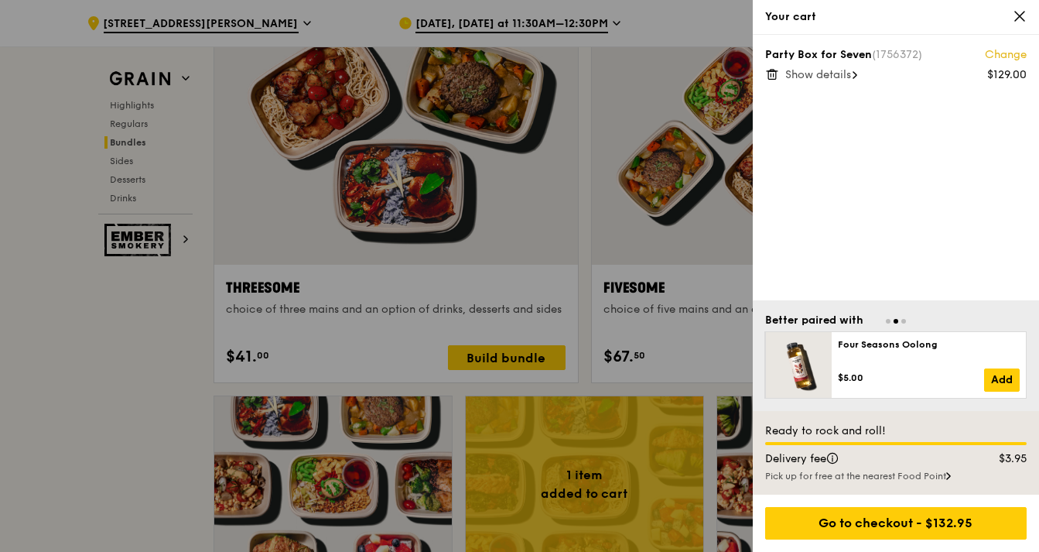
click at [863, 73] on div "Show details" at bounding box center [905, 74] width 241 height 15
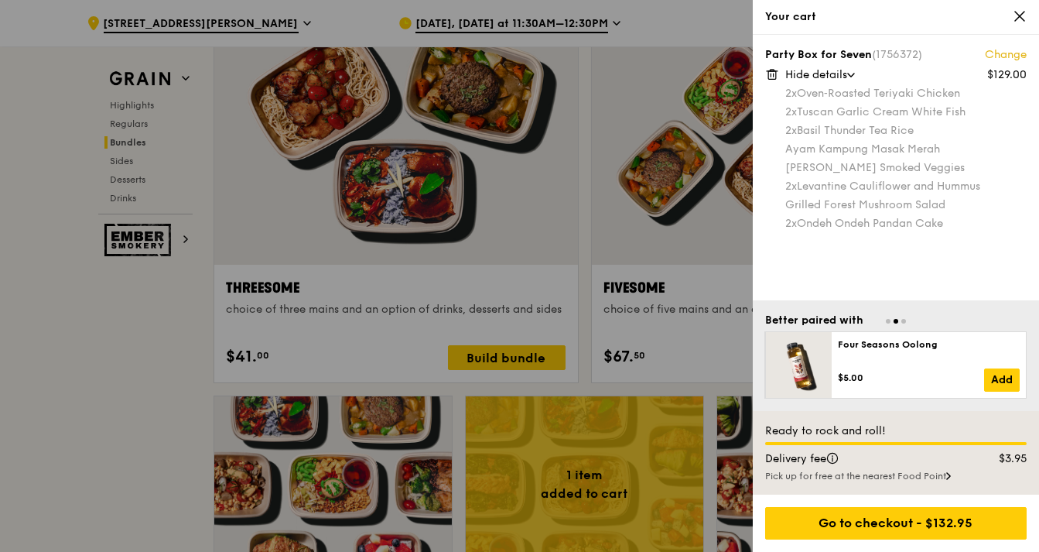
click at [1021, 15] on icon at bounding box center [1020, 16] width 14 height 14
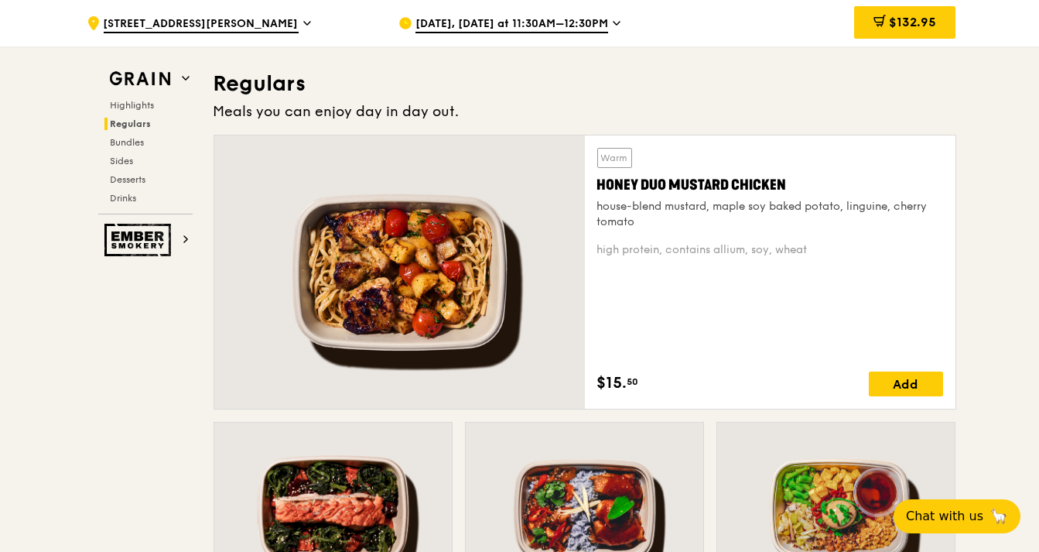
scroll to position [1071, 0]
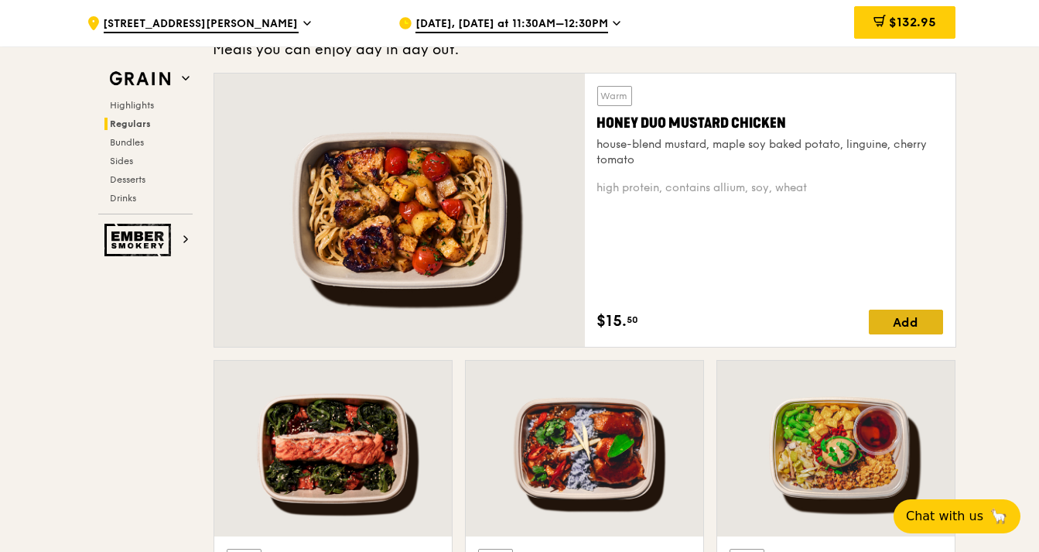
click at [892, 313] on div "Add" at bounding box center [906, 321] width 74 height 25
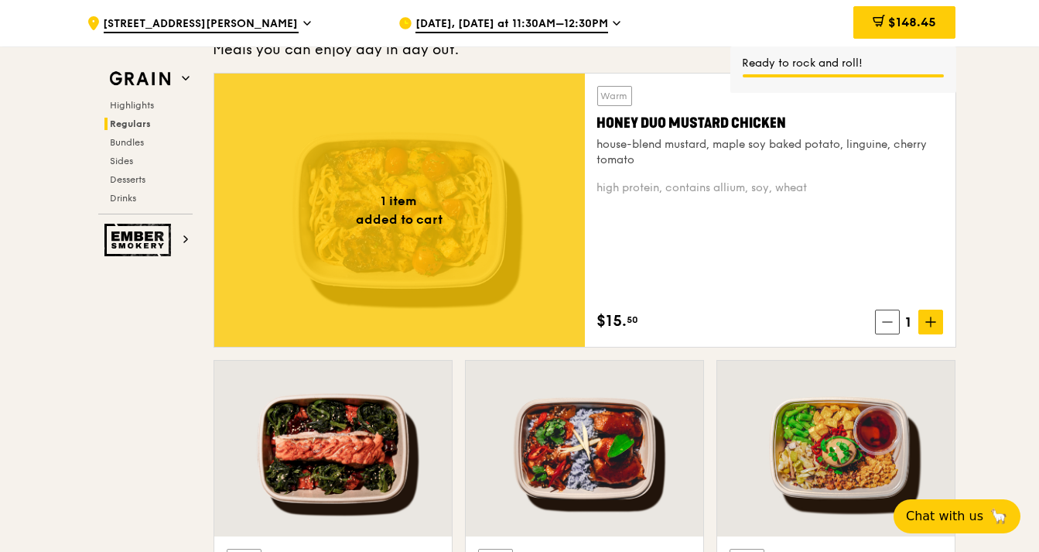
click at [620, 24] on icon at bounding box center [616, 23] width 6 height 3
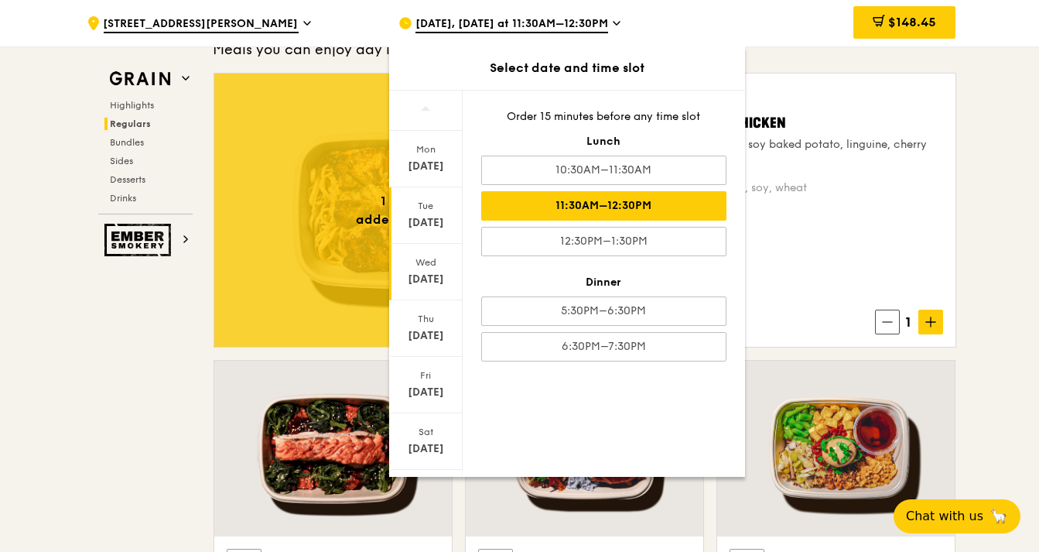
click at [433, 262] on div "Wed" at bounding box center [425, 262] width 69 height 12
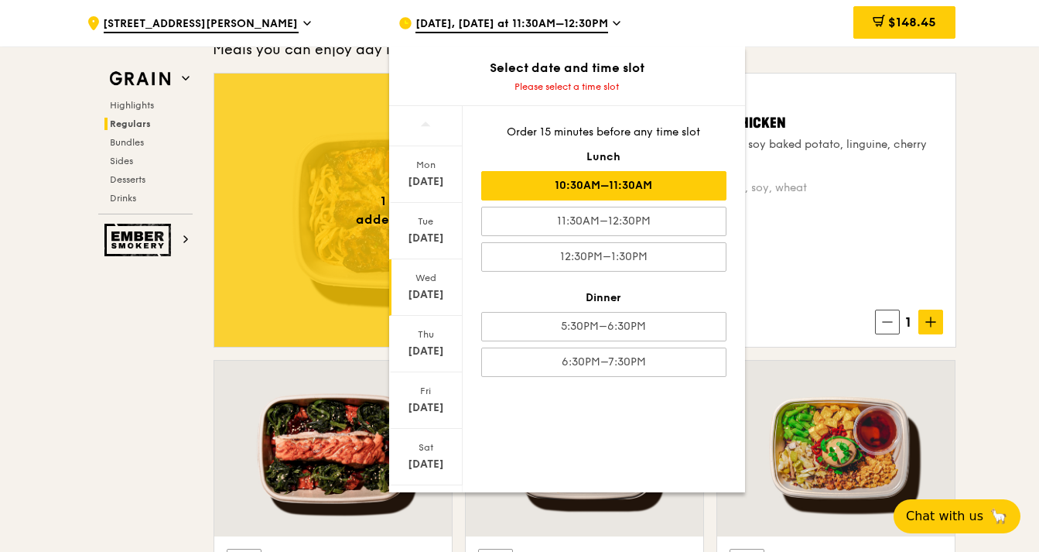
click at [590, 176] on div "10:30AM–11:30AM" at bounding box center [603, 185] width 245 height 29
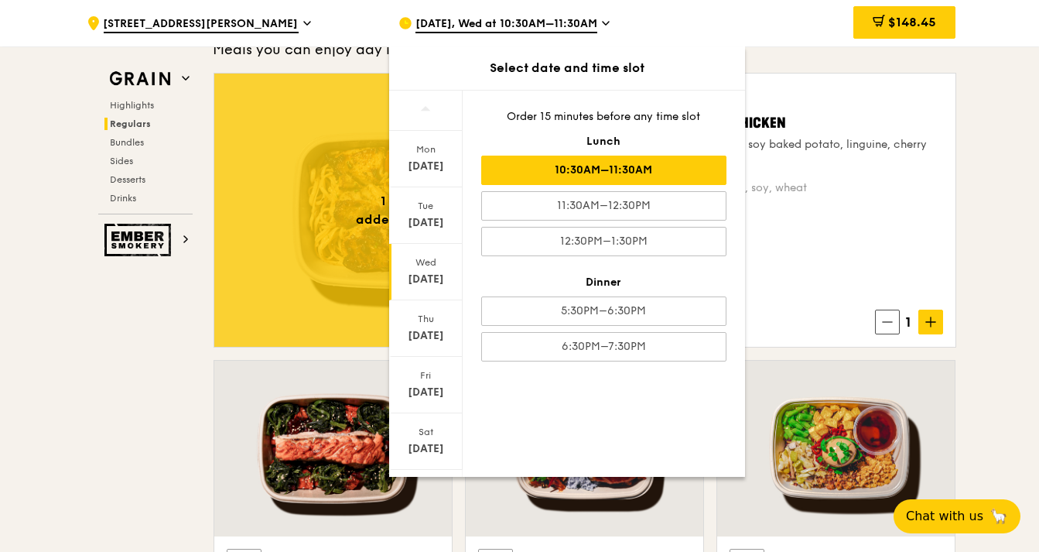
click at [944, 145] on div "Warm Honey Duo Mustard Chicken house-blend mustard, maple soy baked potato, lin…" at bounding box center [770, 209] width 371 height 273
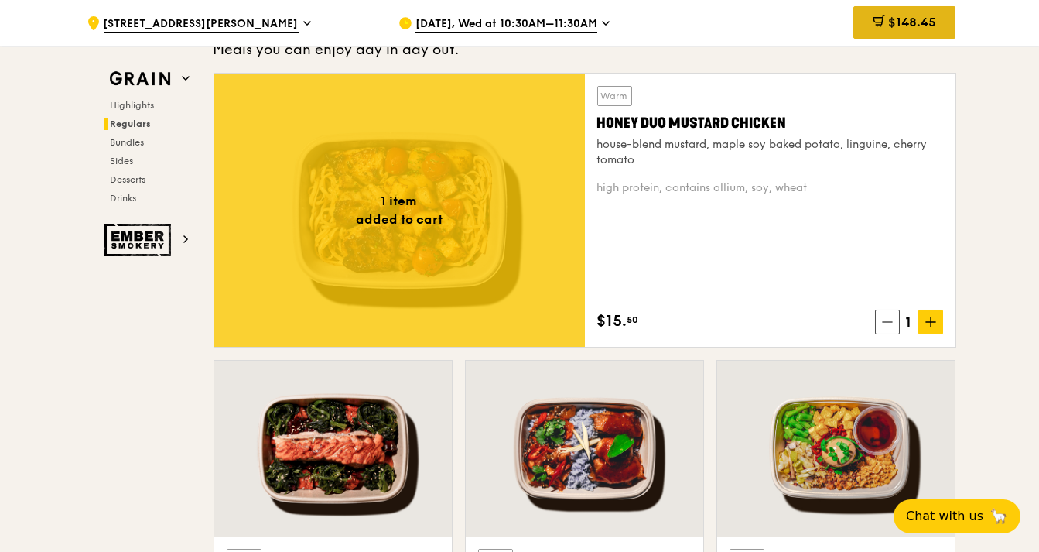
click at [918, 29] on span "$148.45" at bounding box center [912, 22] width 48 height 15
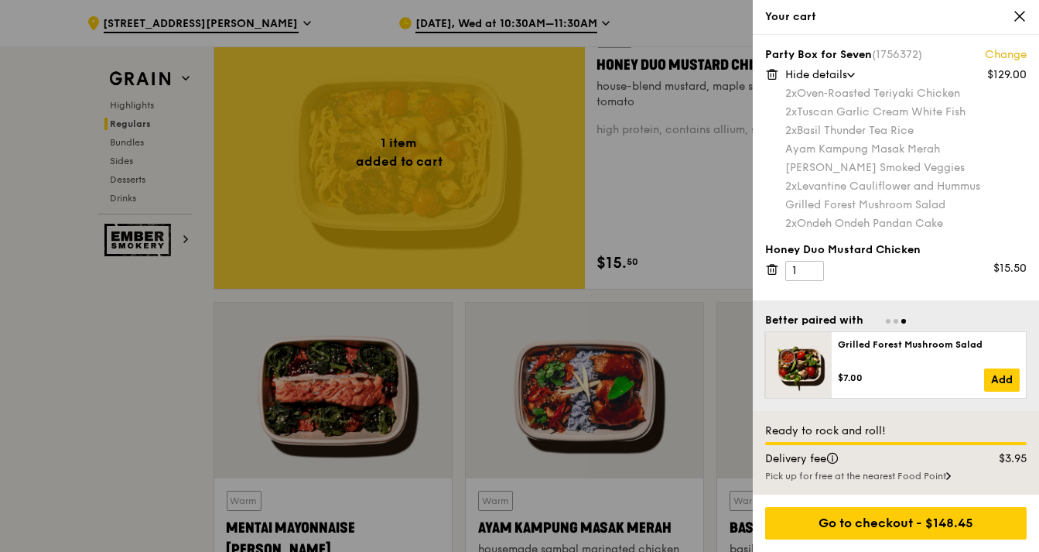
scroll to position [1129, 0]
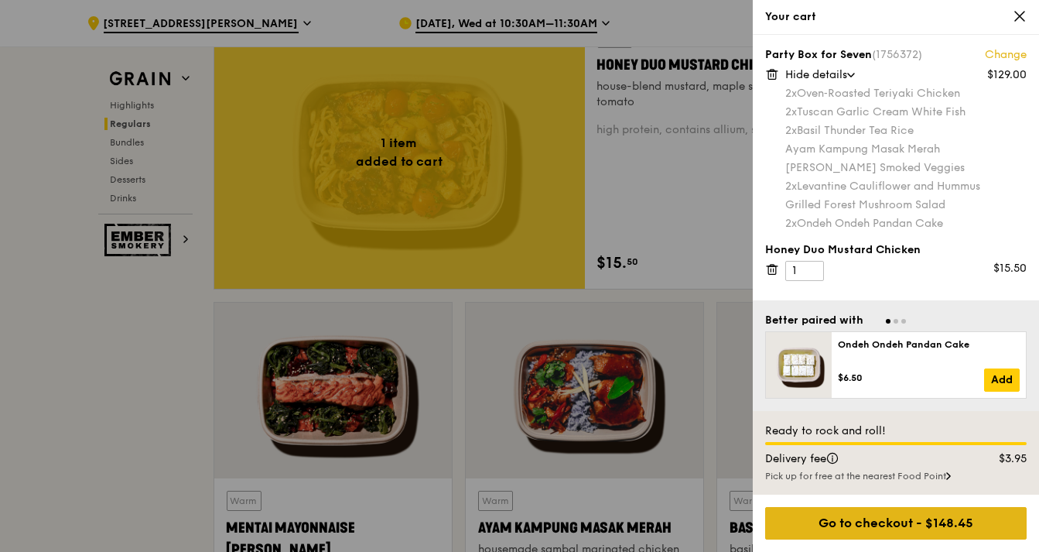
click at [946, 516] on div "Go to checkout - $148.45" at bounding box center [895, 523] width 261 height 32
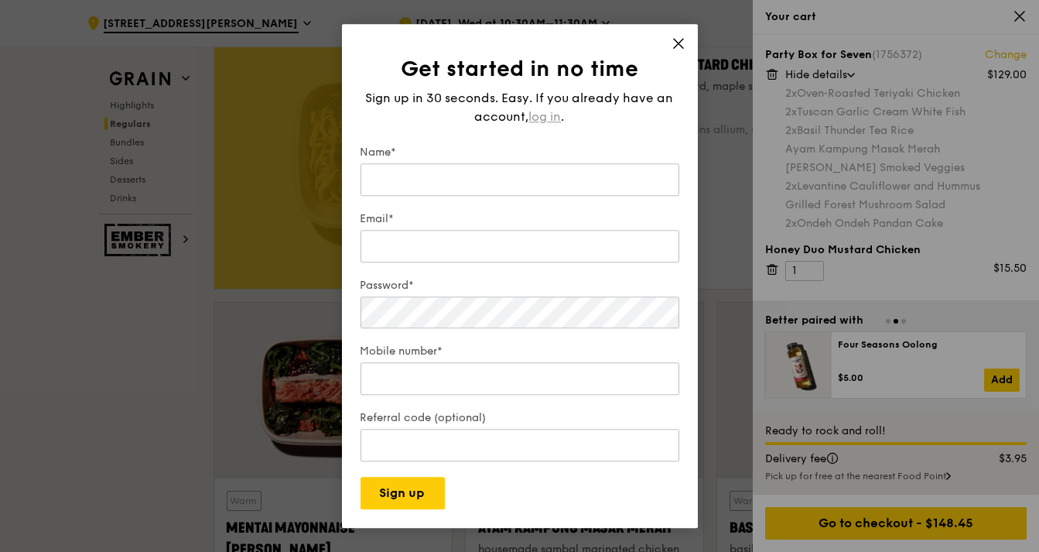
click at [540, 109] on span "log in" at bounding box center [545, 117] width 32 height 19
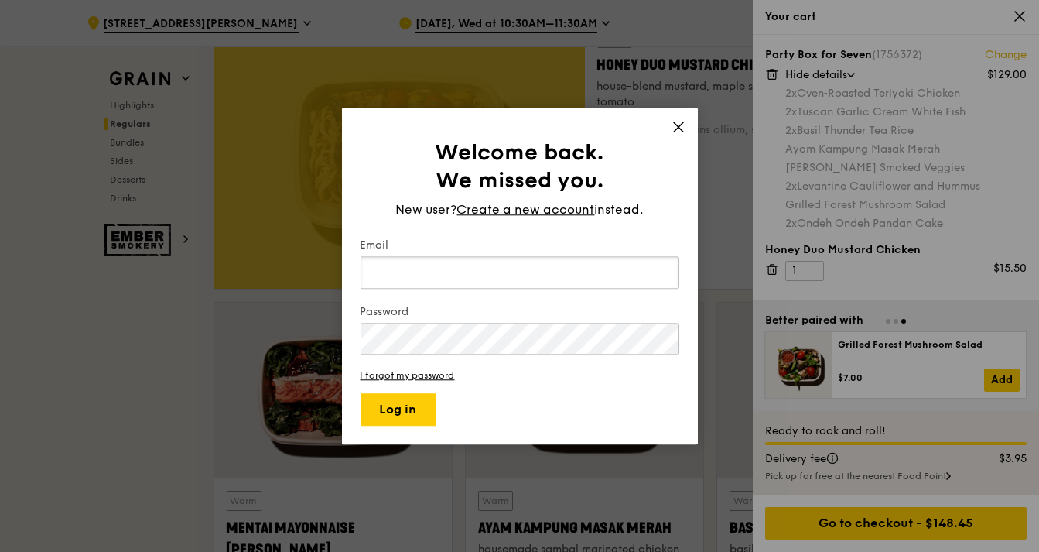
type input "[EMAIL_ADDRESS][DOMAIN_NAME]"
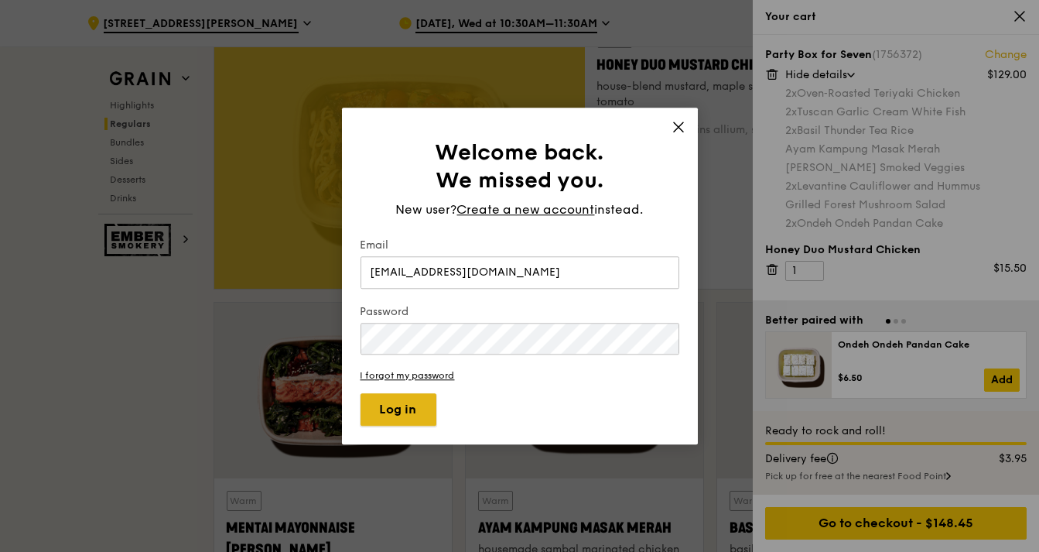
click at [395, 411] on button "Log in" at bounding box center [398, 409] width 76 height 32
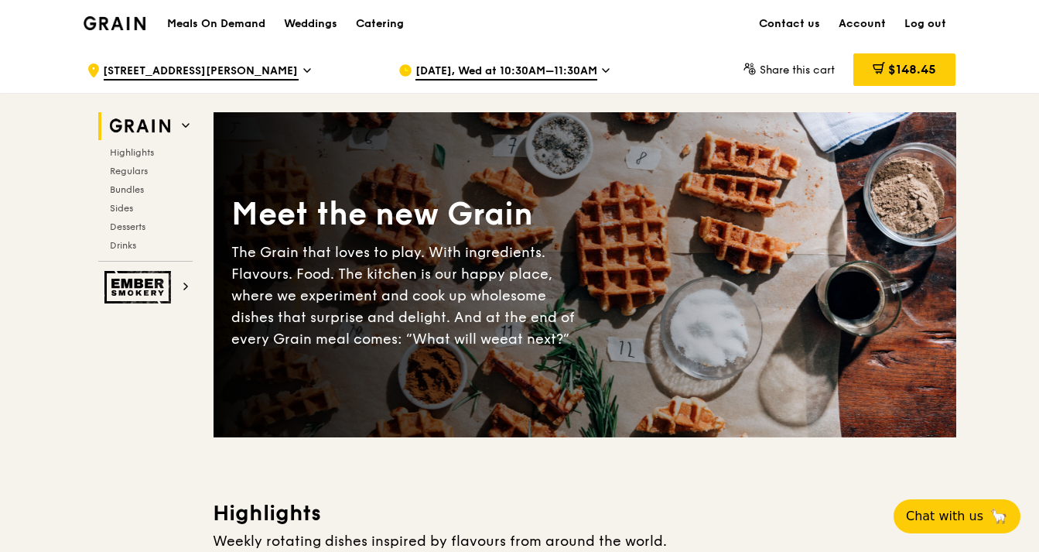
scroll to position [50, 0]
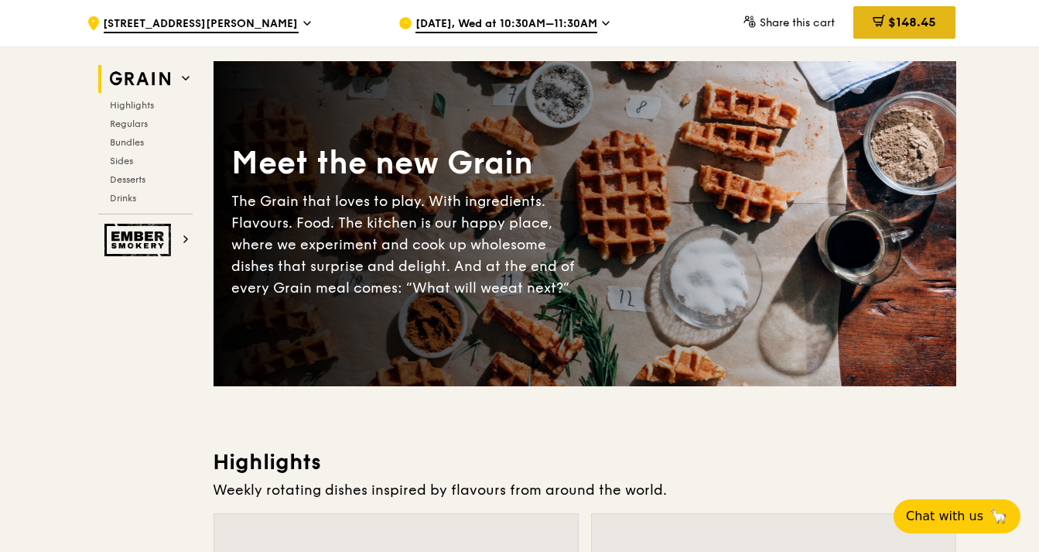
click at [917, 24] on span "$148.45" at bounding box center [912, 22] width 48 height 15
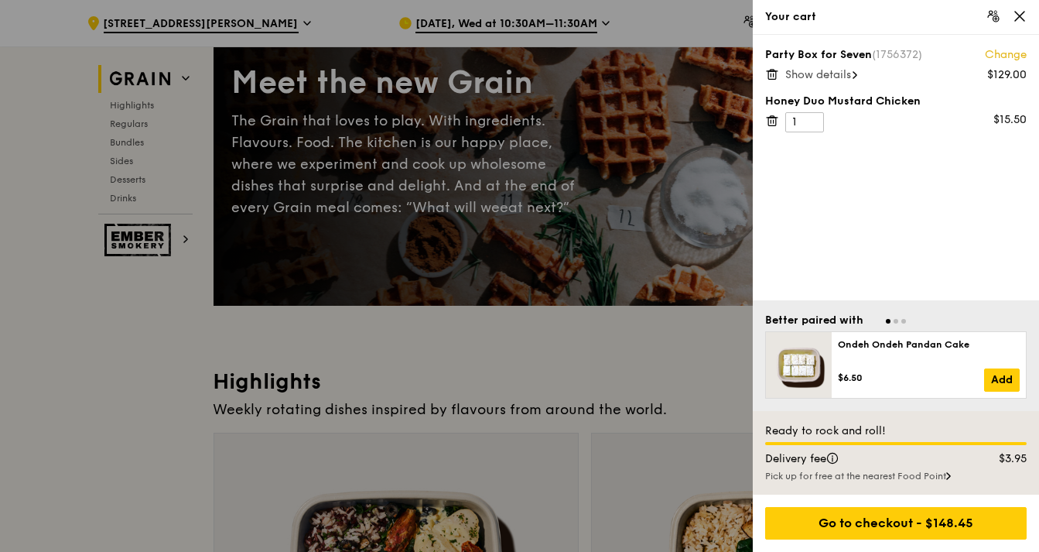
scroll to position [132, 0]
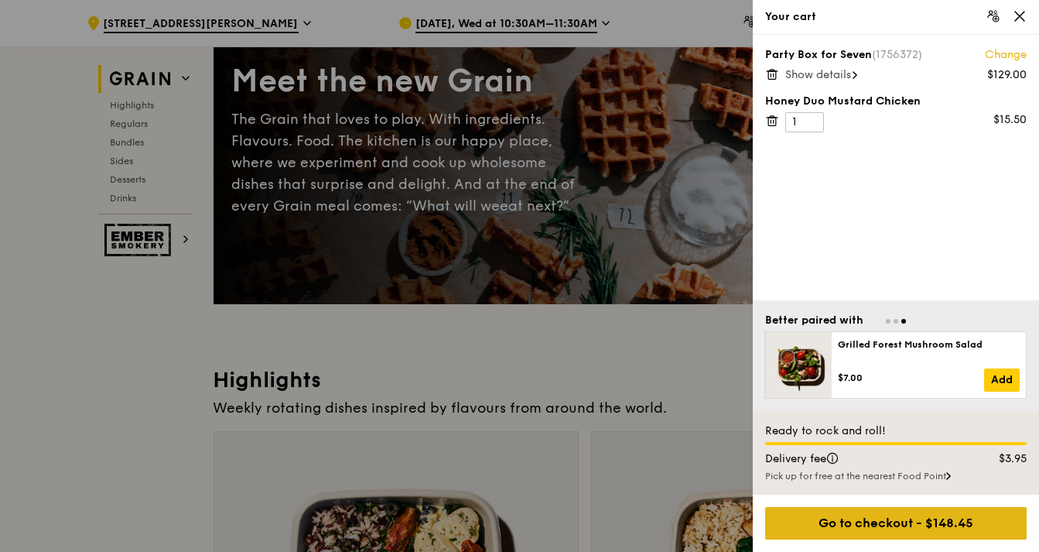
click at [866, 530] on div "Go to checkout - $148.45" at bounding box center [895, 523] width 261 height 32
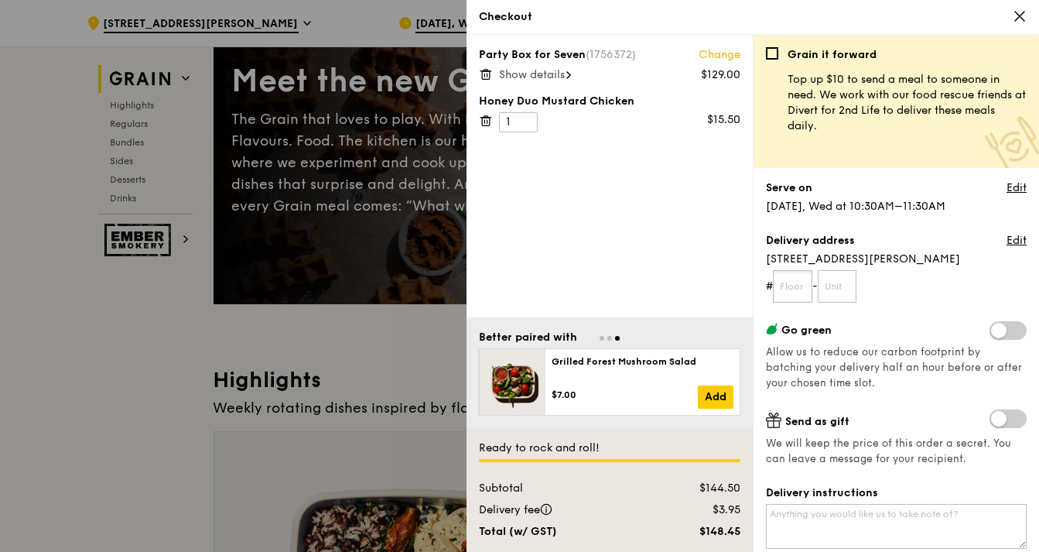
click at [794, 281] on input "text" at bounding box center [792, 286] width 39 height 32
type input "10"
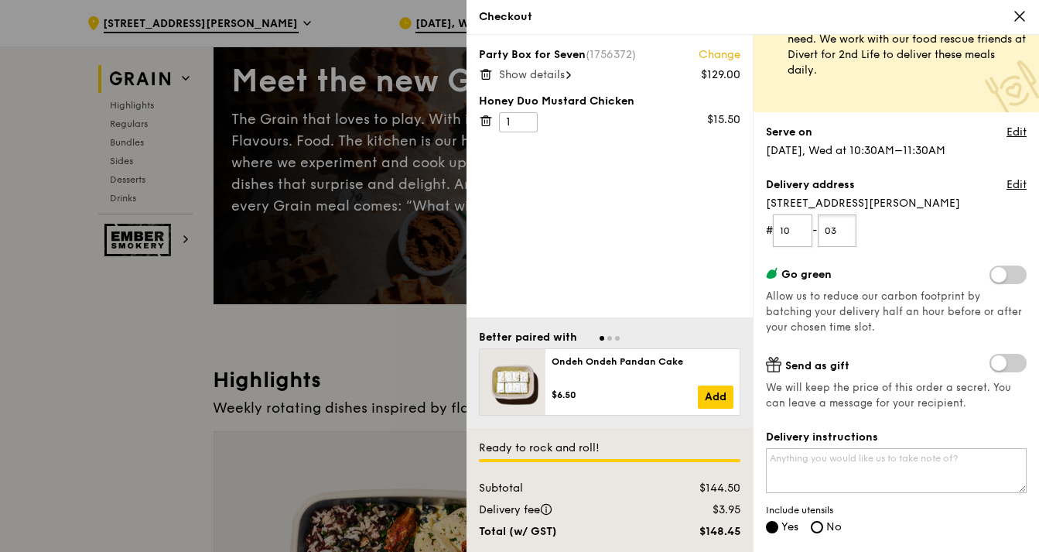
scroll to position [78, 0]
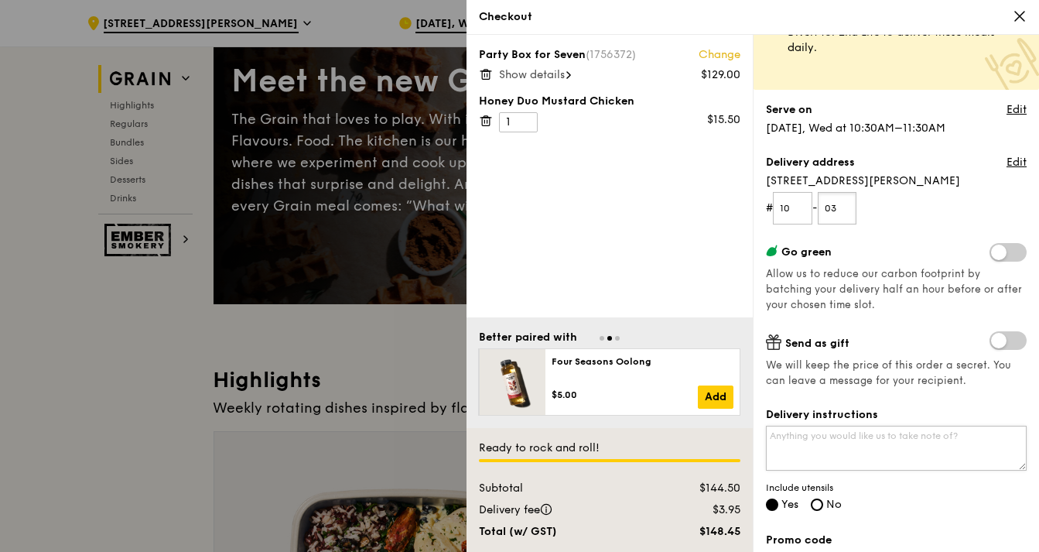
type input "03"
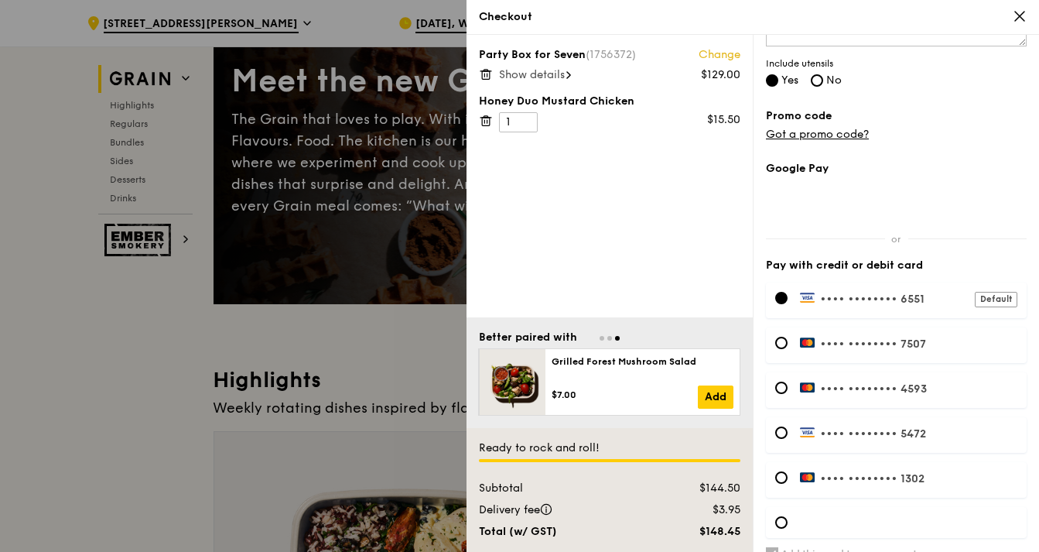
scroll to position [560, 0]
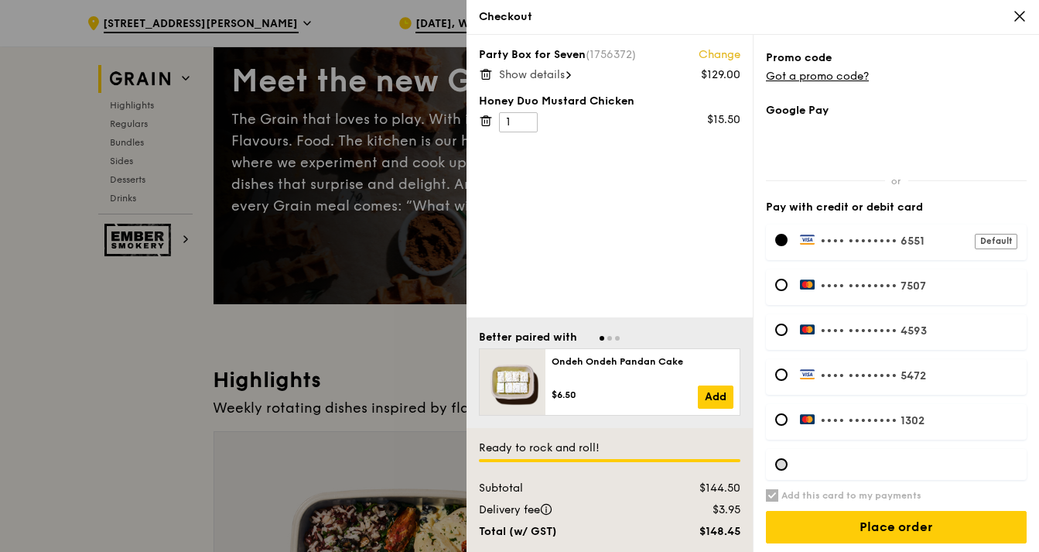
click at [779, 461] on div at bounding box center [781, 464] width 12 height 12
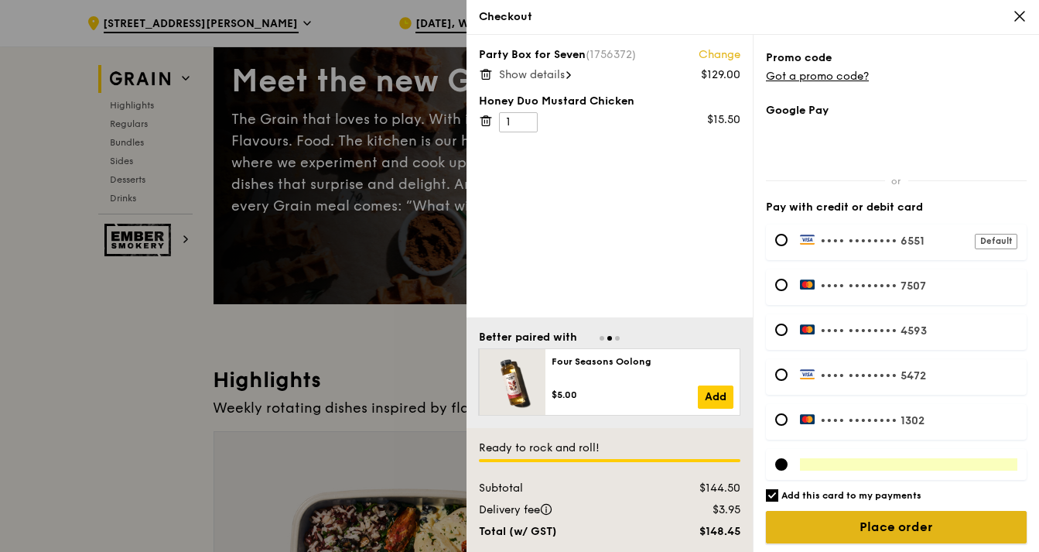
click at [887, 524] on input "Place order" at bounding box center [896, 527] width 261 height 32
click at [919, 524] on input "Place order" at bounding box center [896, 527] width 261 height 32
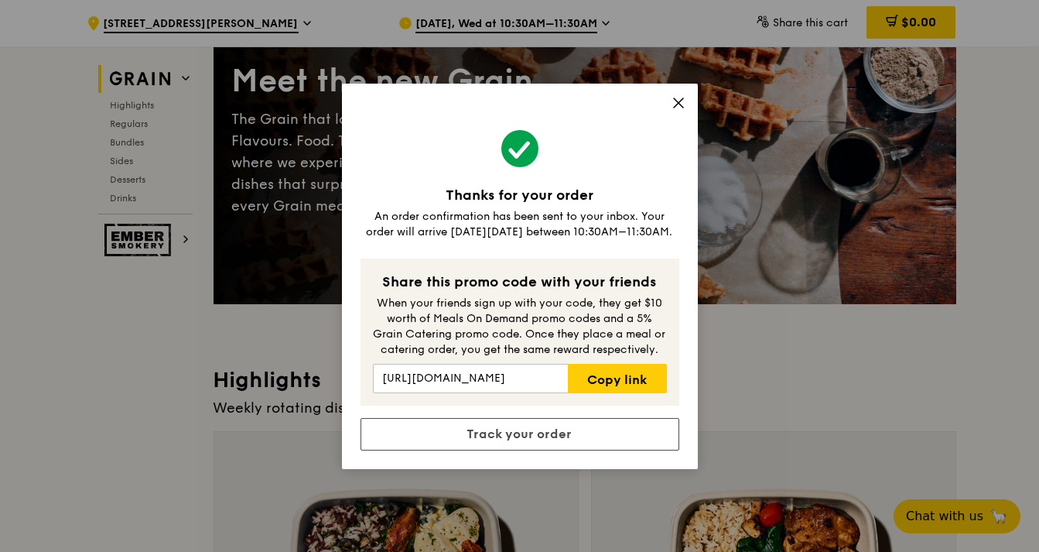
click at [678, 101] on icon at bounding box center [678, 103] width 14 height 14
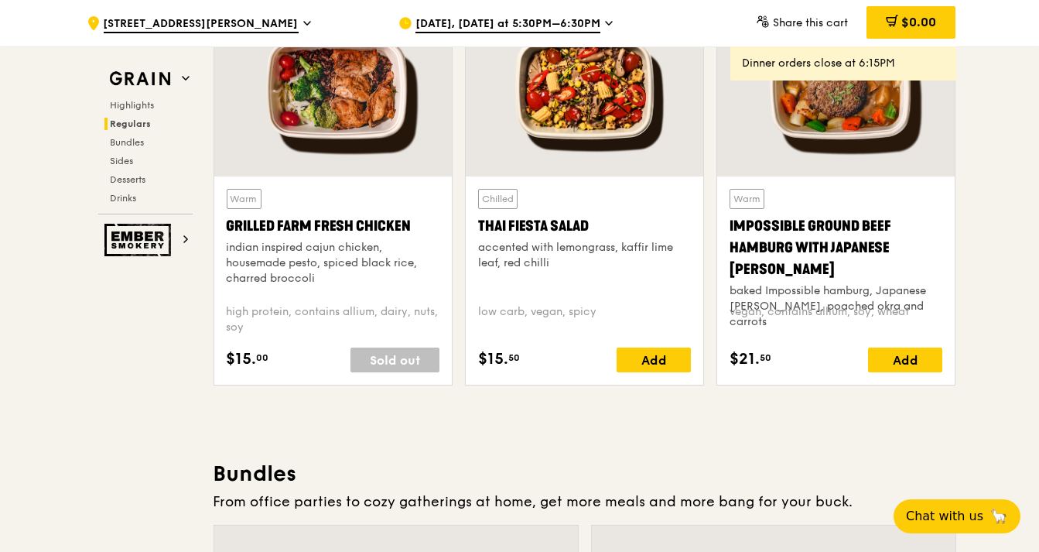
scroll to position [1893, 0]
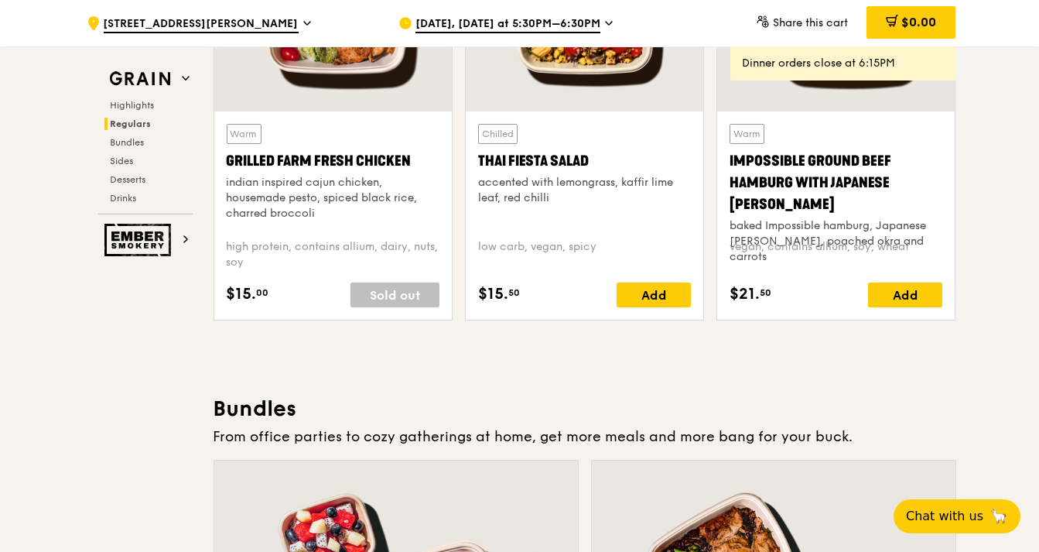
click at [303, 21] on icon at bounding box center [307, 23] width 8 height 14
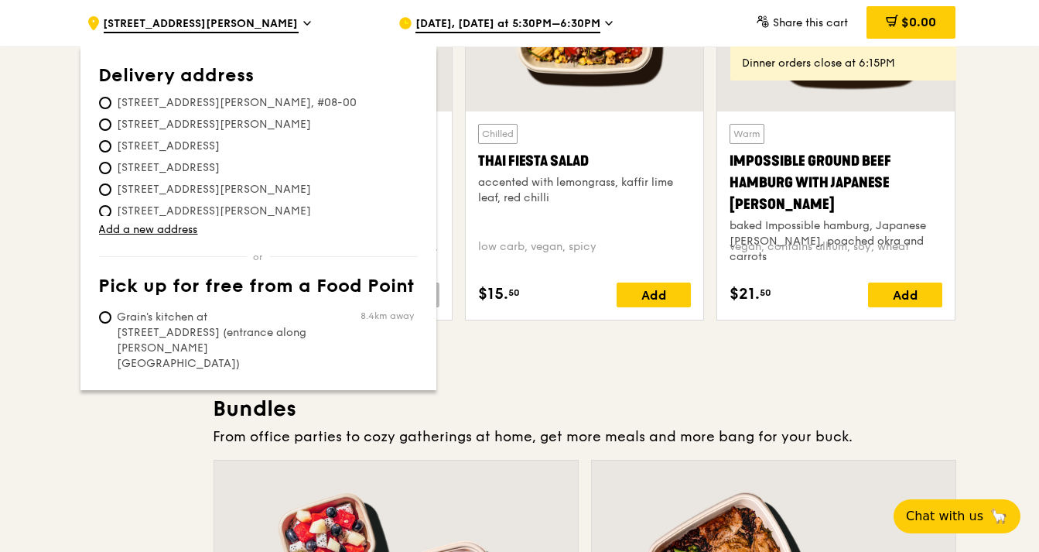
scroll to position [71, 0]
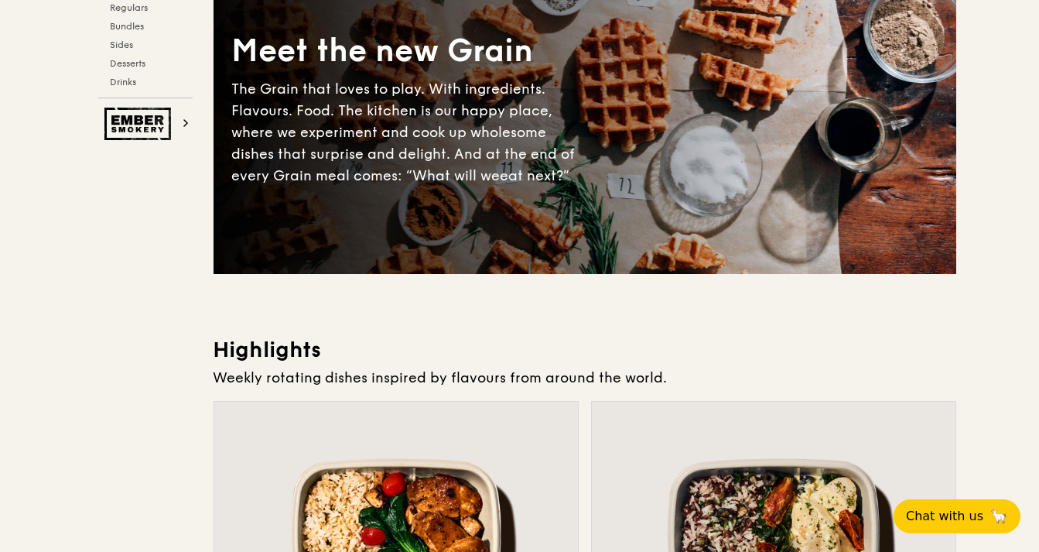
scroll to position [0, 0]
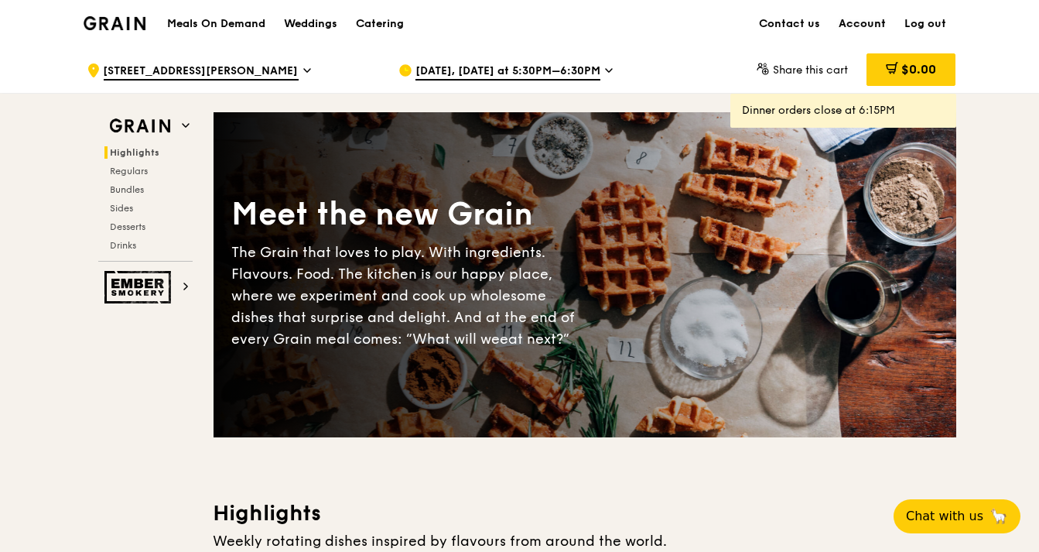
click at [869, 21] on link "Account" at bounding box center [863, 24] width 66 height 46
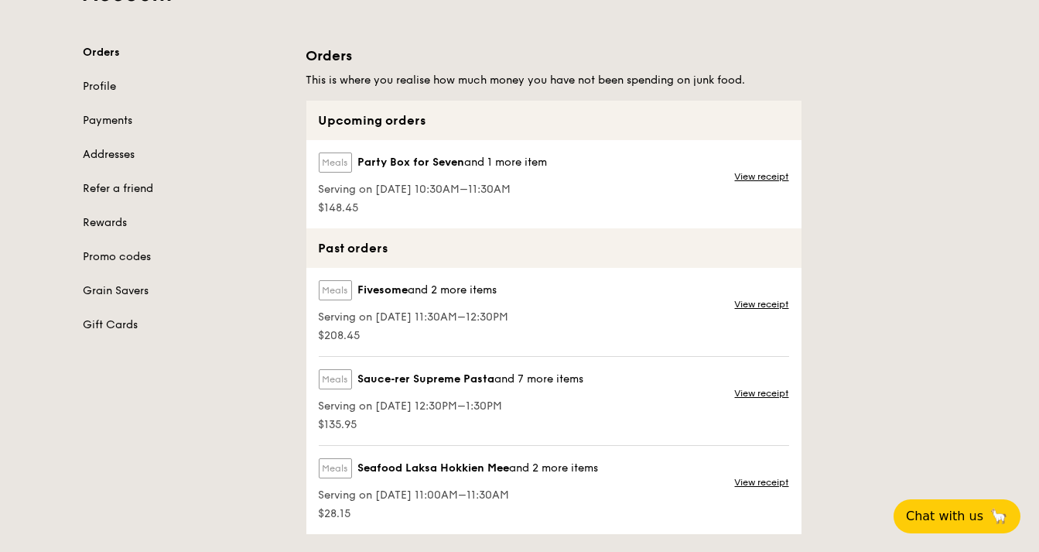
scroll to position [131, 0]
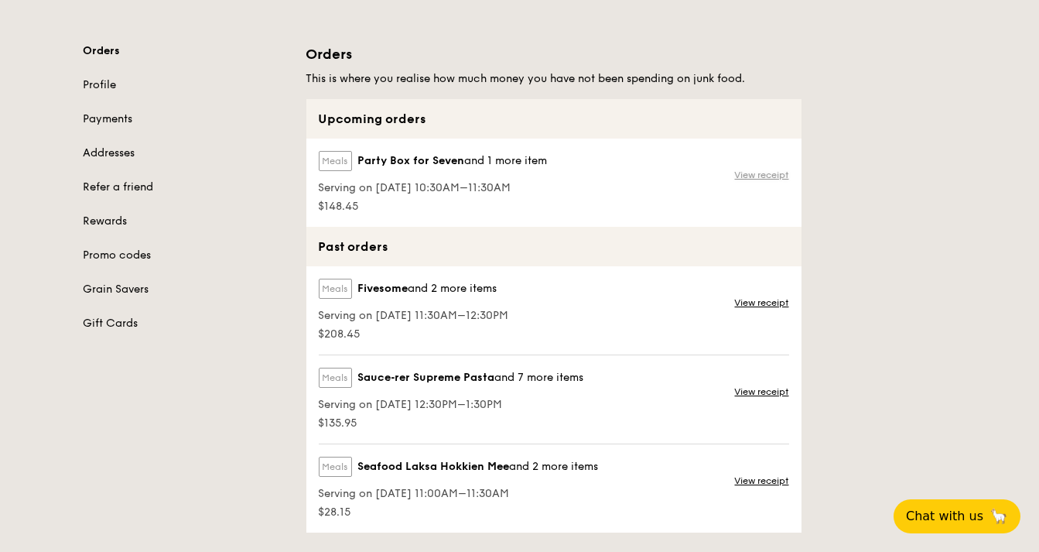
click at [761, 170] on link "View receipt" at bounding box center [762, 175] width 54 height 12
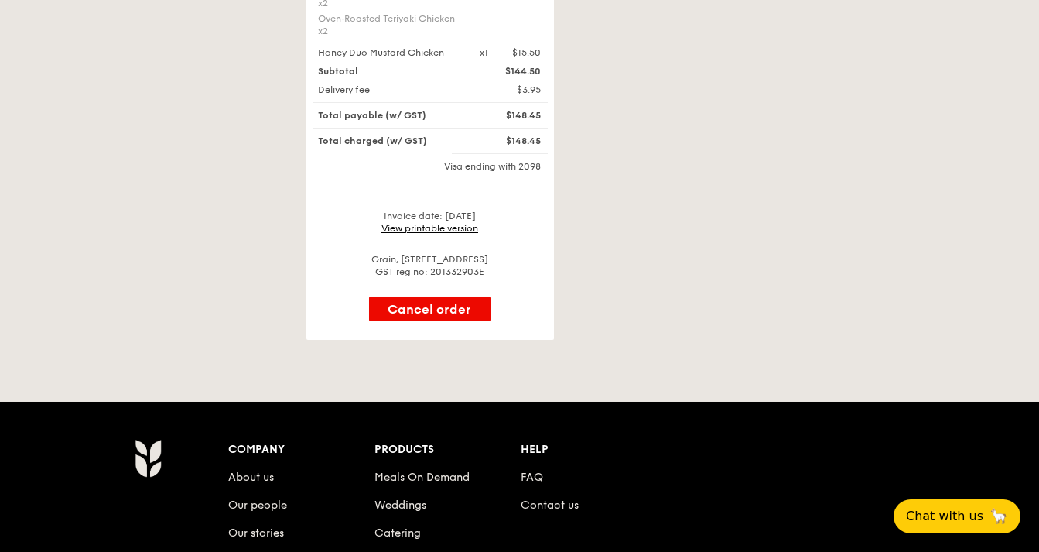
scroll to position [469, 0]
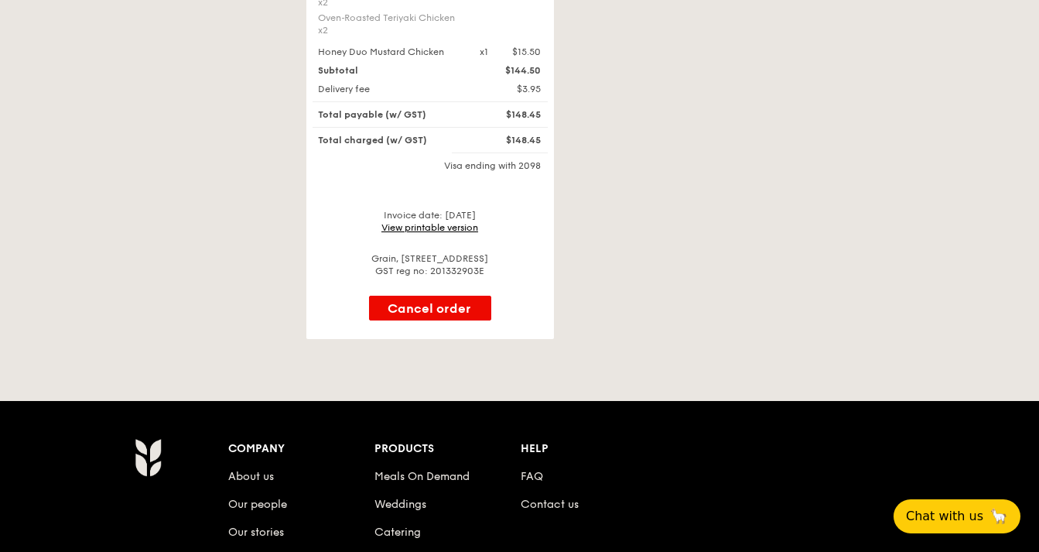
click at [461, 222] on link "View printable version" at bounding box center [429, 227] width 97 height 11
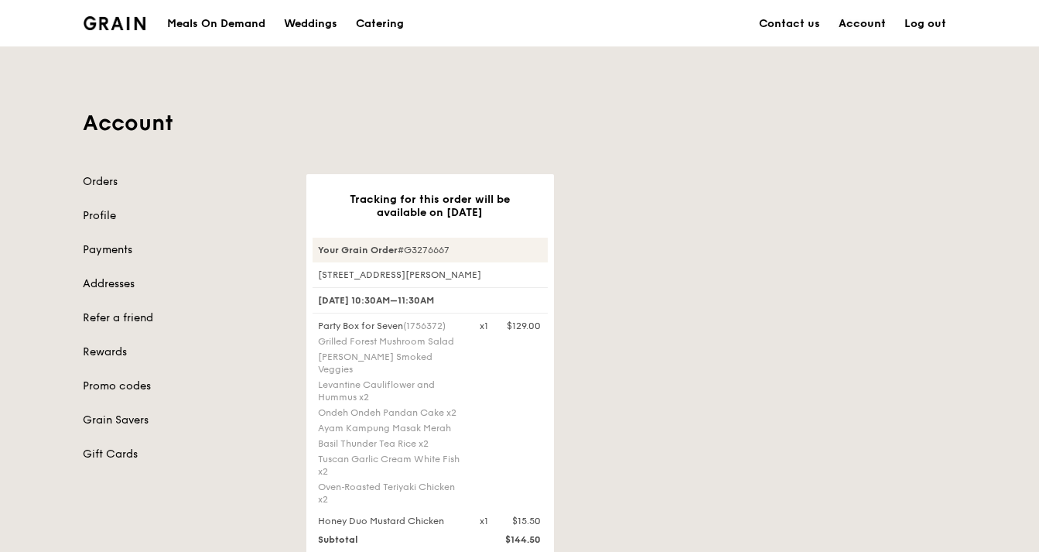
click at [860, 22] on link "Account" at bounding box center [863, 24] width 66 height 46
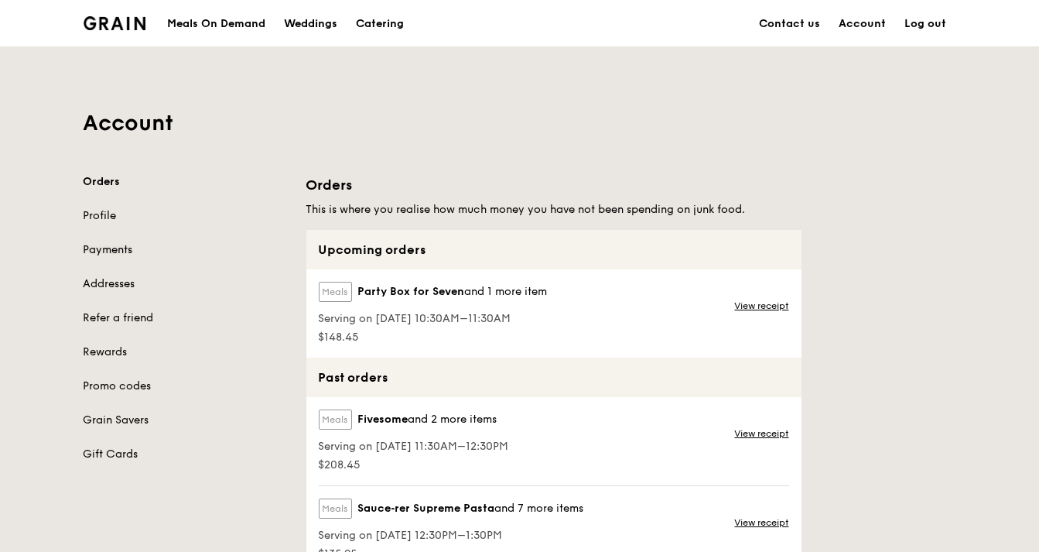
click at [114, 252] on link "Payments" at bounding box center [186, 249] width 204 height 15
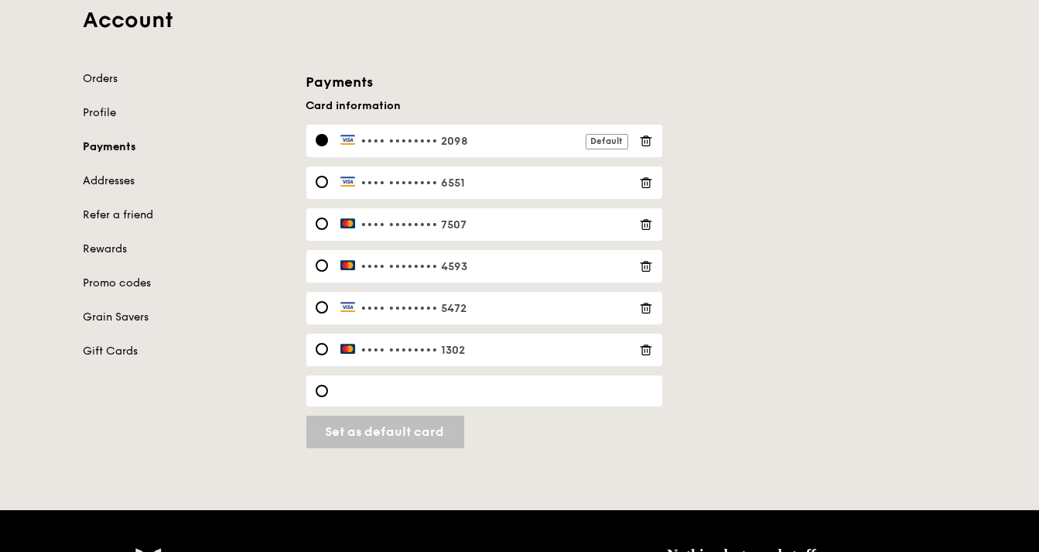
scroll to position [114, 0]
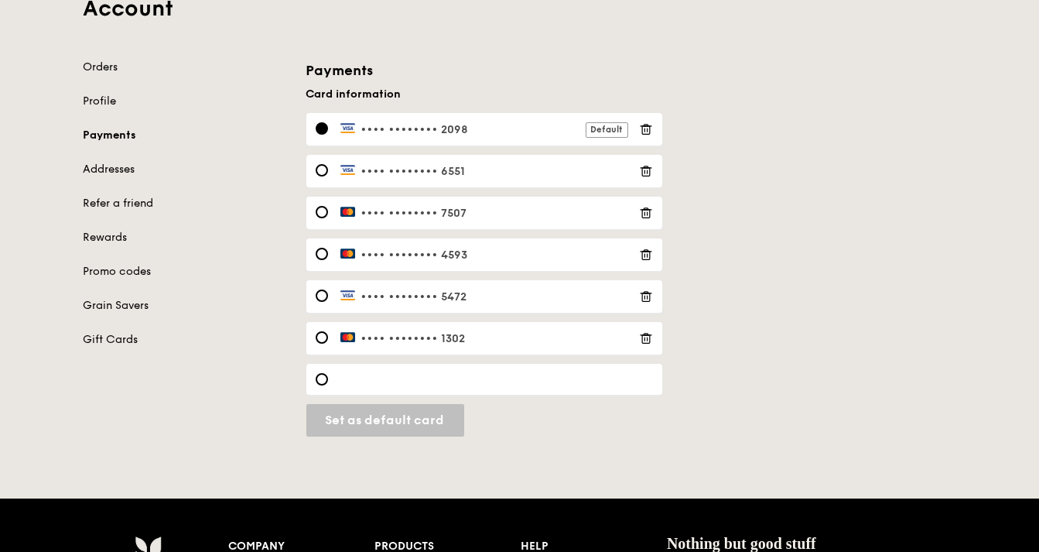
click at [647, 170] on icon at bounding box center [646, 171] width 14 height 14
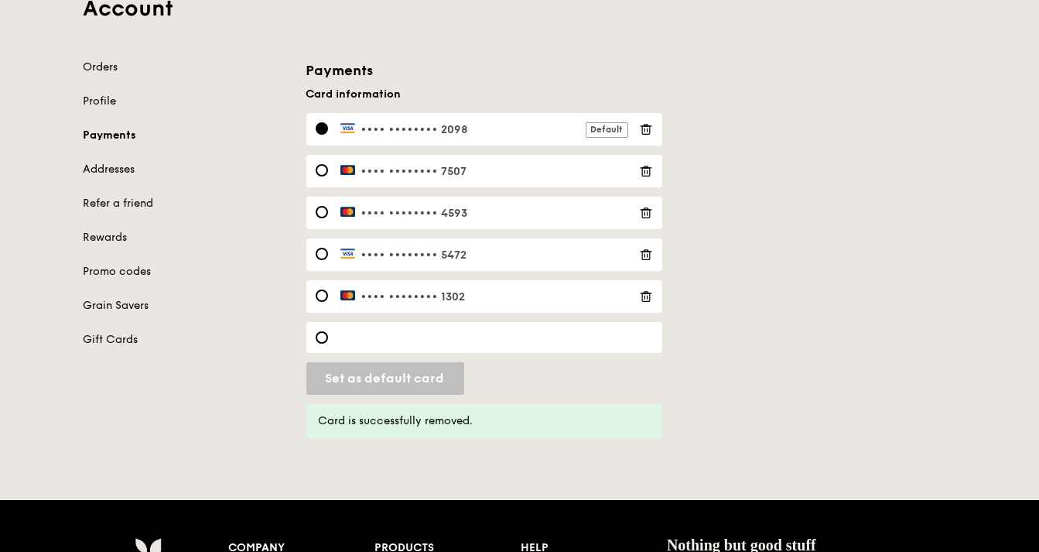
click at [641, 206] on icon at bounding box center [646, 213] width 14 height 14
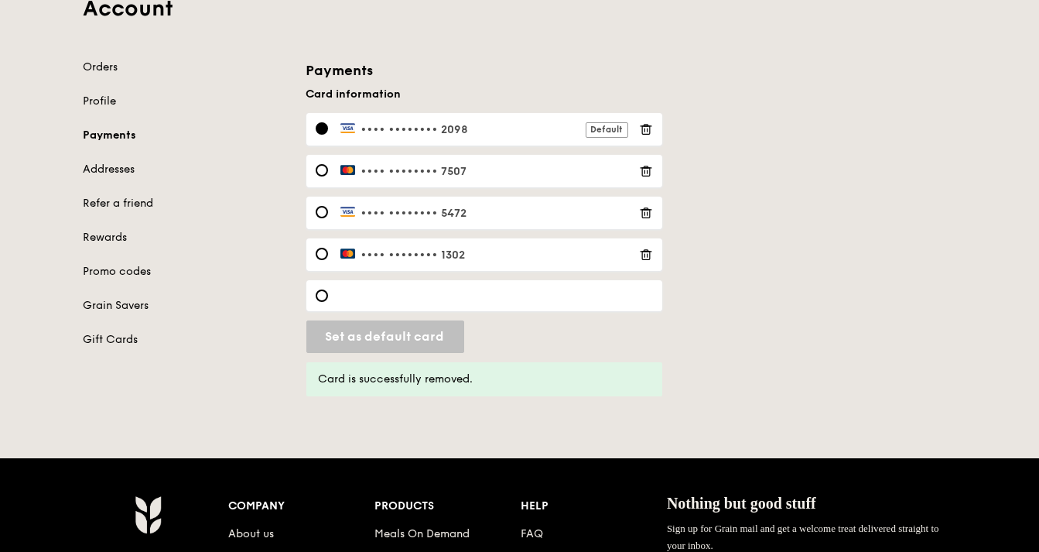
click at [644, 171] on icon at bounding box center [646, 171] width 14 height 14
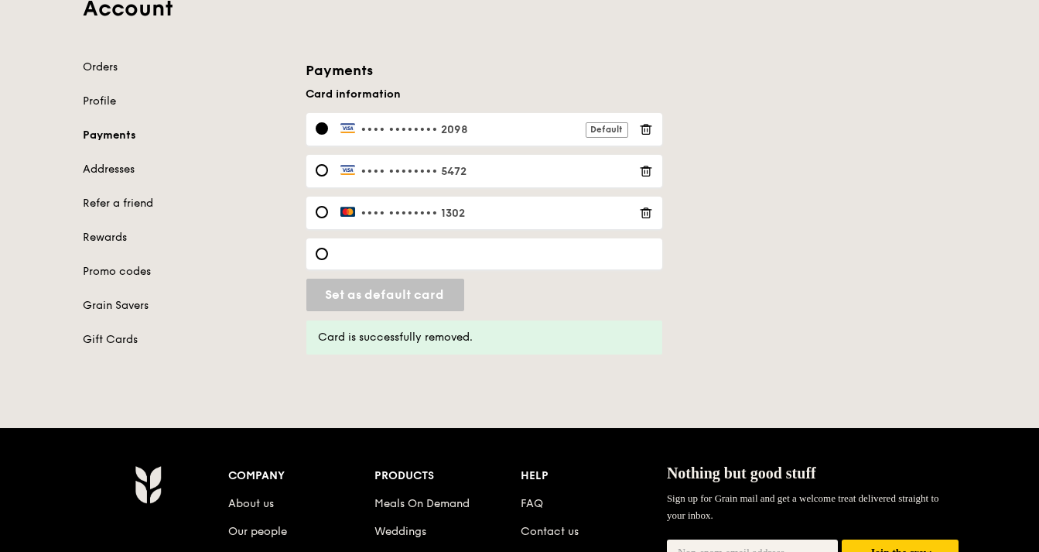
click at [647, 173] on icon at bounding box center [646, 171] width 14 height 14
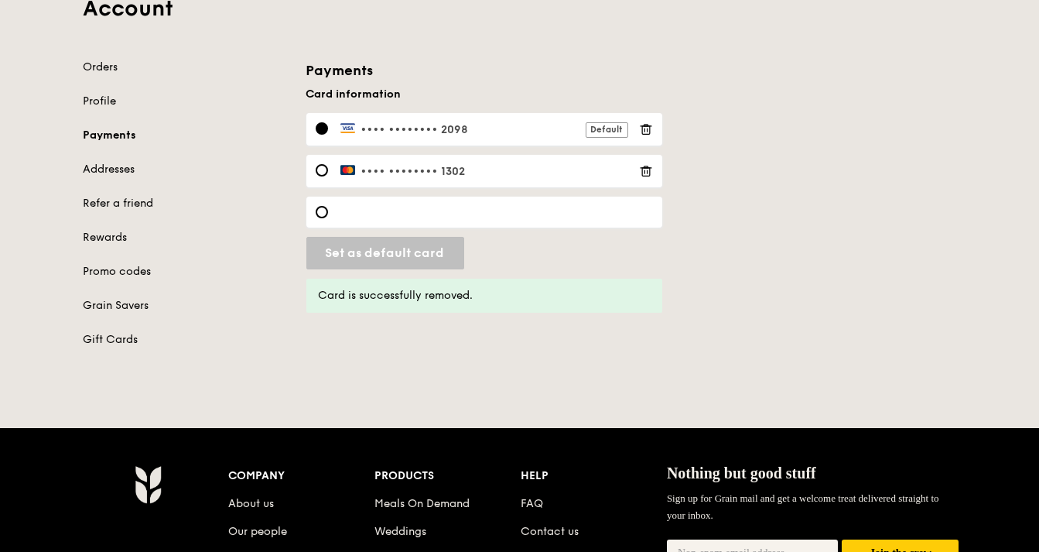
click at [639, 170] on icon at bounding box center [646, 171] width 14 height 14
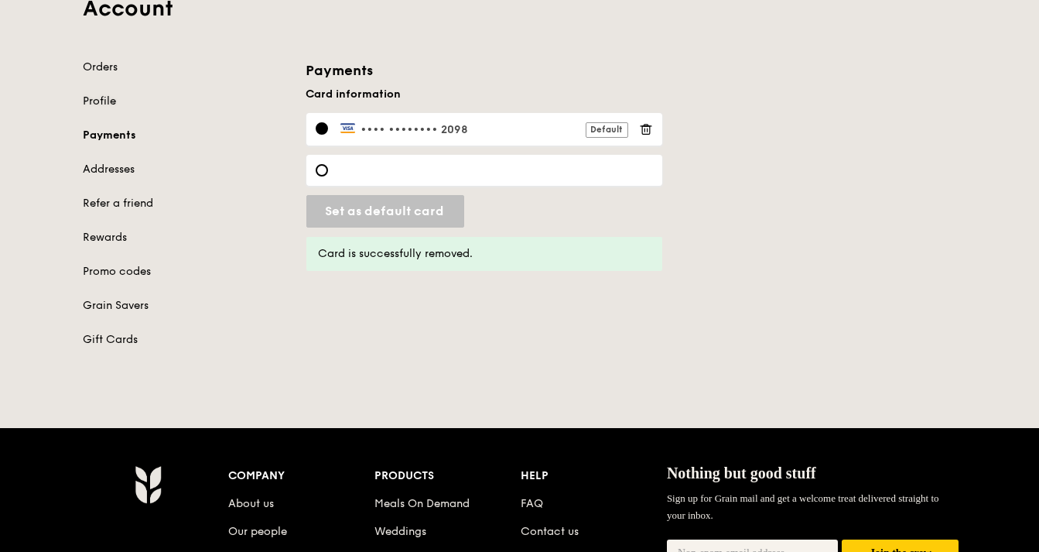
click at [108, 101] on link "Profile" at bounding box center [186, 101] width 204 height 15
